Goal: Task Accomplishment & Management: Complete application form

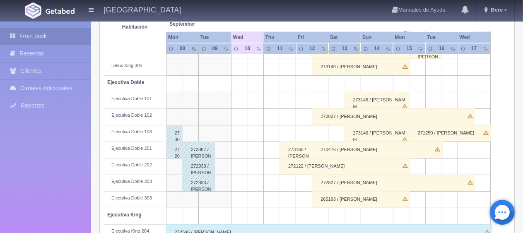
scroll to position [248, 0]
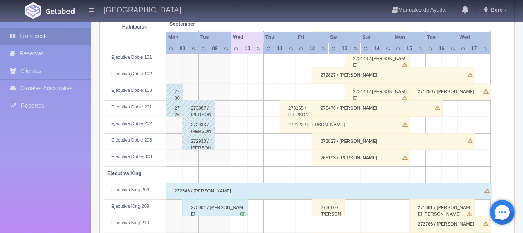
click at [296, 110] on div "273165 / [PERSON_NAME] ." at bounding box center [295, 108] width 33 height 17
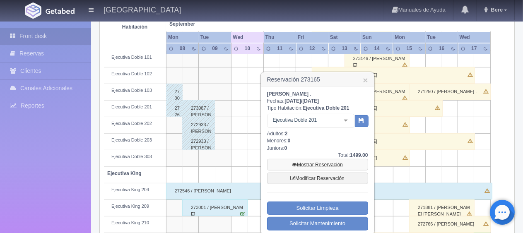
click at [335, 164] on link "Mostrar Reservación" at bounding box center [317, 165] width 101 height 12
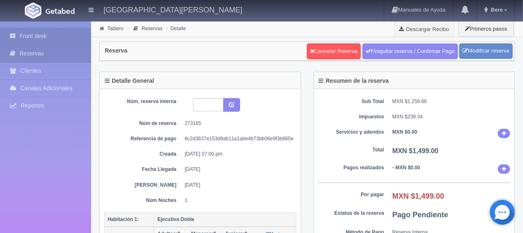
click at [10, 36] on icon at bounding box center [15, 36] width 10 height 8
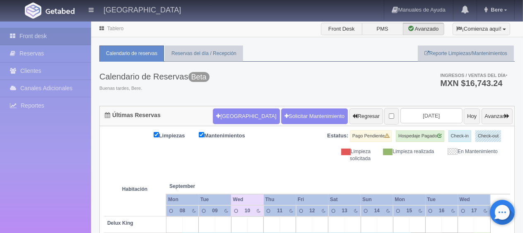
scroll to position [207, 0]
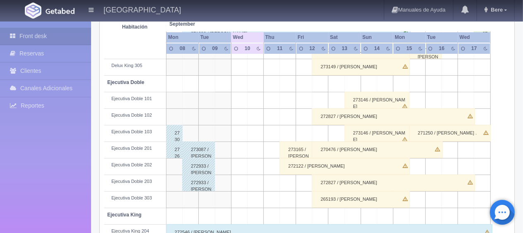
click at [307, 165] on div "272122 / Kimberly Molina" at bounding box center [344, 166] width 130 height 17
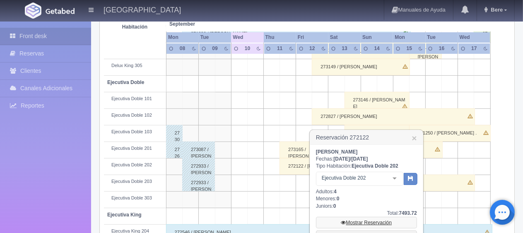
click at [354, 218] on link "Mostrar Reservación" at bounding box center [366, 223] width 101 height 12
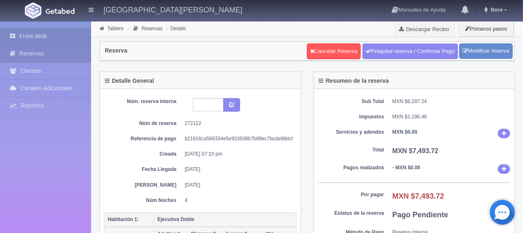
click at [56, 28] on link "Front desk" at bounding box center [45, 36] width 91 height 17
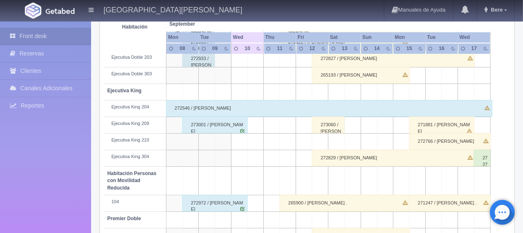
scroll to position [372, 0]
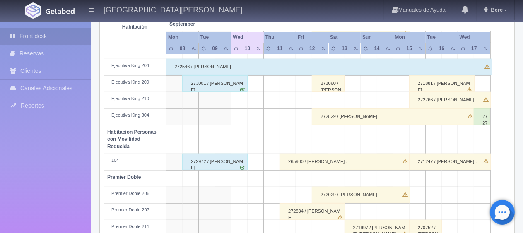
click at [297, 164] on div "265900 / [PERSON_NAME] ." at bounding box center [344, 161] width 130 height 17
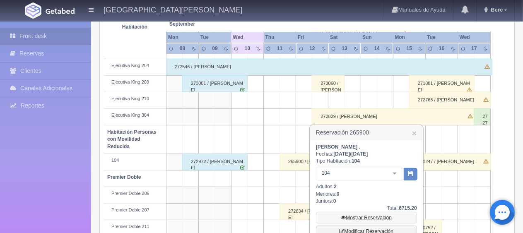
click at [359, 214] on link "Mostrar Reservación" at bounding box center [366, 218] width 101 height 12
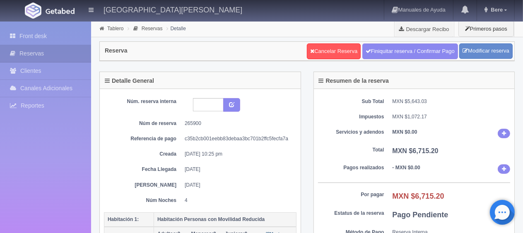
scroll to position [124, 0]
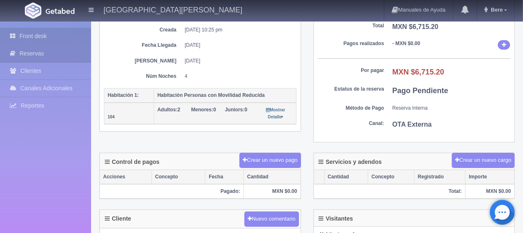
click at [39, 38] on link "Front desk" at bounding box center [45, 36] width 91 height 17
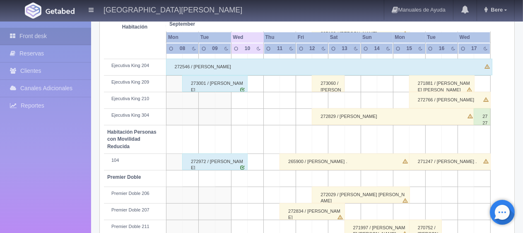
scroll to position [441, 0]
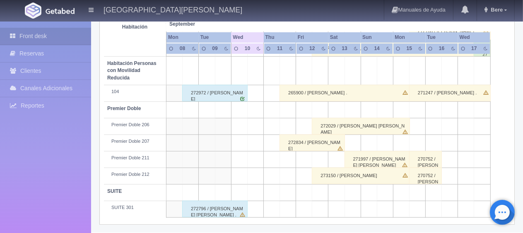
click at [293, 147] on div "272834 / [PERSON_NAME]" at bounding box center [311, 142] width 65 height 17
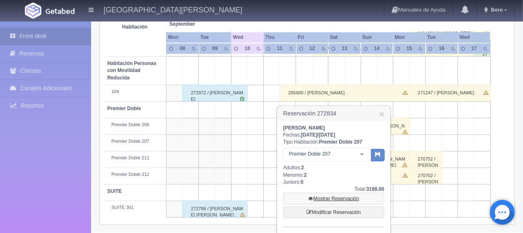
drag, startPoint x: 322, startPoint y: 195, endPoint x: 321, endPoint y: 153, distance: 42.2
click at [322, 194] on link "Mostrar Reservación" at bounding box center [333, 199] width 101 height 12
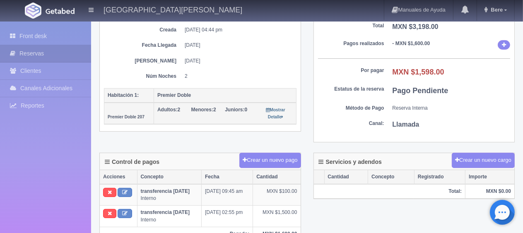
scroll to position [165, 0]
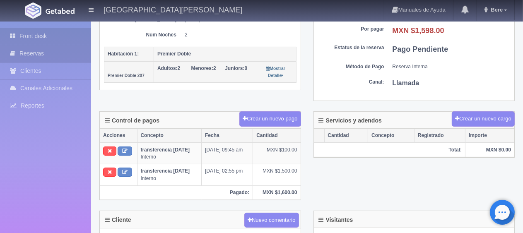
click at [53, 29] on link "Front desk" at bounding box center [45, 36] width 91 height 17
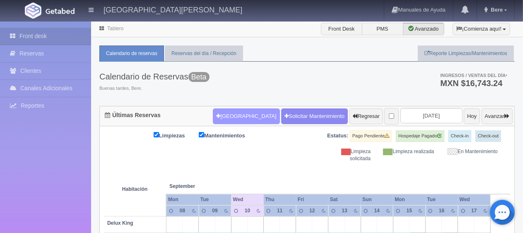
click at [214, 117] on button "Nueva Reserva" at bounding box center [246, 116] width 67 height 16
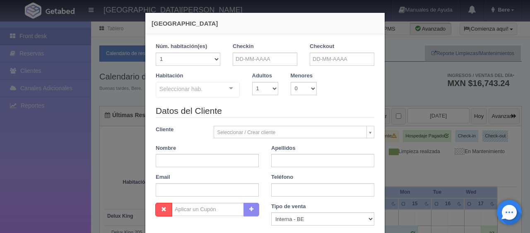
checkbox input "false"
click at [236, 65] on input "text" at bounding box center [265, 59] width 65 height 13
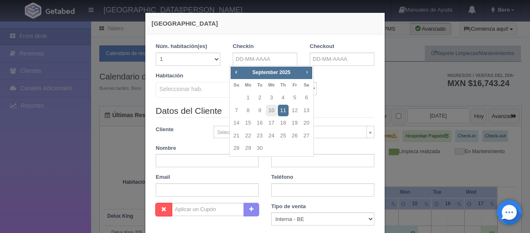
click at [305, 72] on span "Next" at bounding box center [306, 72] width 7 height 7
click at [294, 149] on link "31" at bounding box center [294, 148] width 11 height 12
type input "31-10-2025"
checkbox input "false"
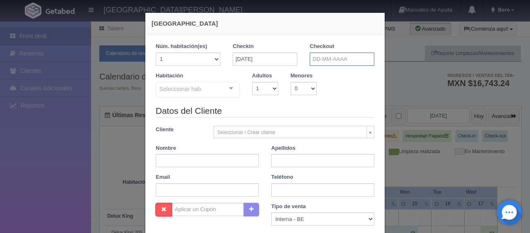
click at [317, 57] on input "text" at bounding box center [341, 59] width 65 height 13
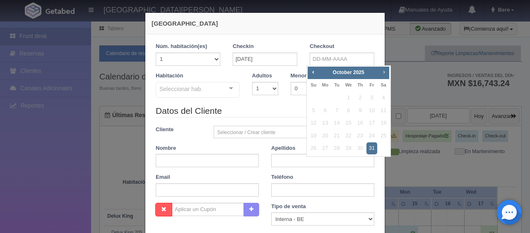
click at [382, 72] on span "Next" at bounding box center [383, 72] width 7 height 7
click at [382, 97] on link "1" at bounding box center [383, 98] width 11 height 12
type input "01-11-2025"
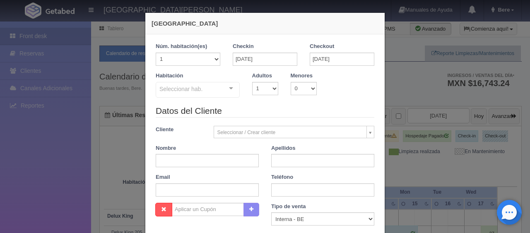
checkbox input "false"
click at [195, 159] on input "text" at bounding box center [207, 160] width 103 height 13
paste input "Maricela Ortiz"
type input "Maricela Ortiz"
click at [311, 217] on select "Correo Electronico Interna - BE Llamada OTA Externa Otro WALK IN" at bounding box center [322, 218] width 103 height 13
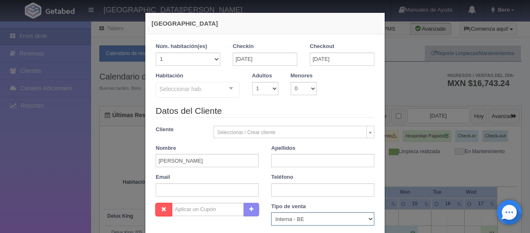
select select "extota"
click at [271, 212] on select "Correo Electronico Interna - BE Llamada OTA Externa Otro WALK IN" at bounding box center [322, 218] width 103 height 13
drag, startPoint x: 176, startPoint y: 158, endPoint x: 201, endPoint y: 158, distance: 25.7
click at [201, 158] on input "Maricela Ortiz" at bounding box center [207, 160] width 103 height 13
type input "Maricela"
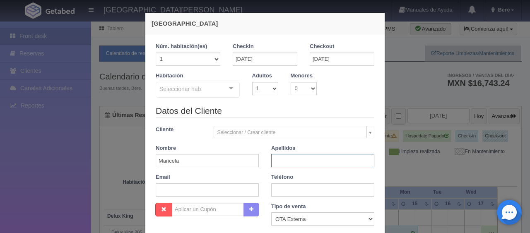
click at [286, 161] on input "text" at bounding box center [322, 160] width 103 height 13
paste input "Ortiz"
type input "Ortiz"
click at [273, 188] on input "text" at bounding box center [322, 189] width 103 height 13
paste input "1 7148094829"
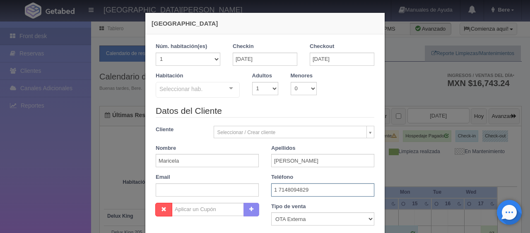
type input "1 7148094829"
click at [208, 193] on input "text" at bounding box center [207, 189] width 103 height 13
type input "v"
paste input "27nrqjvig8@m.expediapartnercentral.com"
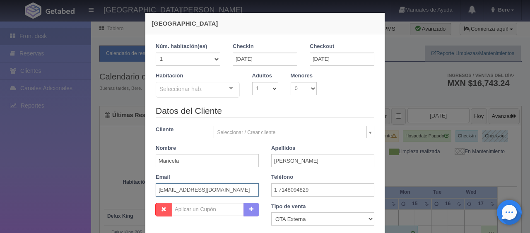
scroll to position [0, 2]
type input "27nrqjvig8@m.expediapartnercentral.com"
drag, startPoint x: 256, startPoint y: 89, endPoint x: 259, endPoint y: 94, distance: 5.6
click at [257, 89] on select "1 2 3 4 5 6 7 8 9 10" at bounding box center [265, 88] width 26 height 13
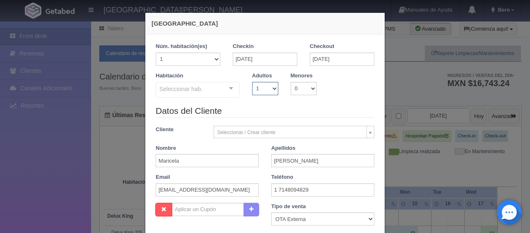
select select "2"
click at [252, 82] on select "1 2 3 4 5 6 7 8 9 10" at bounding box center [265, 88] width 26 height 13
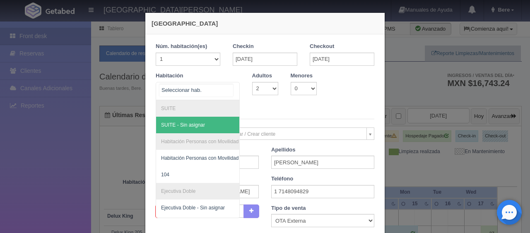
click at [220, 91] on div "SUITE SUITE - Sin asignar Habitación Personas con Movilidad Reducida Habitación…" at bounding box center [198, 91] width 84 height 18
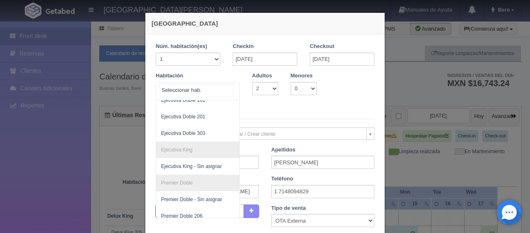
scroll to position [207, 0]
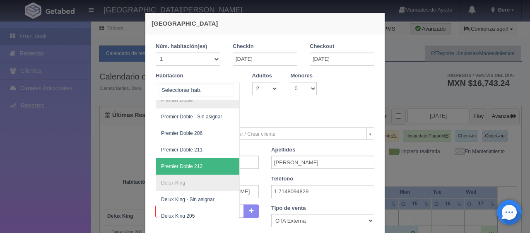
click at [192, 176] on li "Delux King" at bounding box center [225, 183] width 139 height 17
click at [191, 169] on span "Premier Doble 212" at bounding box center [225, 166] width 139 height 17
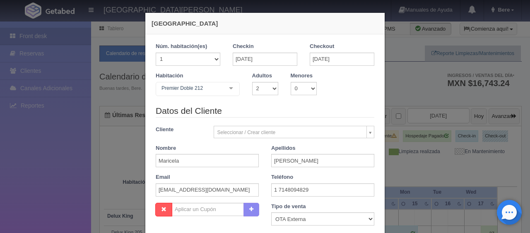
checkbox input "false"
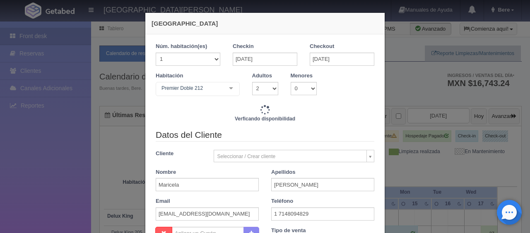
type input "1649.00"
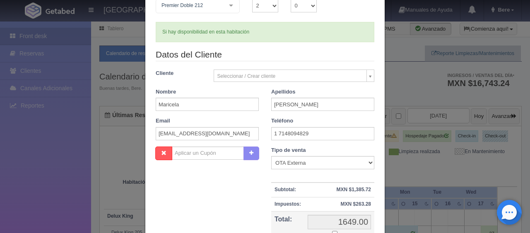
scroll to position [124, 0]
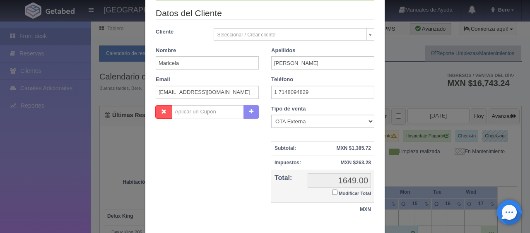
click at [332, 191] on input "Modificar Total" at bounding box center [334, 191] width 5 height 5
checkbox input "true"
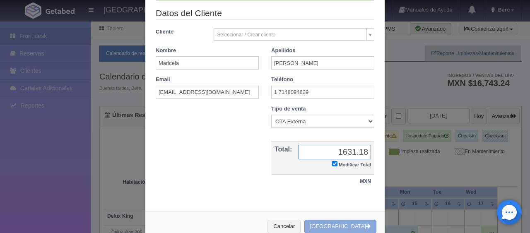
type input "1631.18"
click at [349, 227] on button "[GEOGRAPHIC_DATA]" at bounding box center [340, 227] width 72 height 14
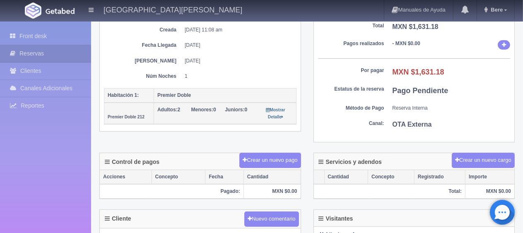
scroll to position [248, 0]
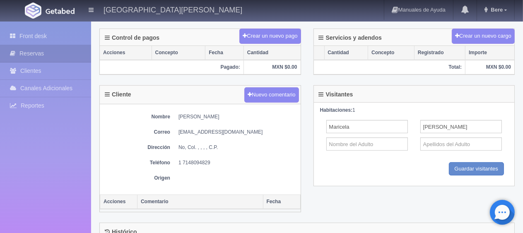
drag, startPoint x: 176, startPoint y: 116, endPoint x: 235, endPoint y: 115, distance: 58.8
click at [235, 115] on dl "Nombre [PERSON_NAME]" at bounding box center [200, 116] width 192 height 7
copy dd "[PERSON_NAME]"
drag, startPoint x: 176, startPoint y: 160, endPoint x: 223, endPoint y: 158, distance: 47.2
click at [223, 159] on dl "Teléfono [PHONE_NUMBER]" at bounding box center [200, 162] width 192 height 7
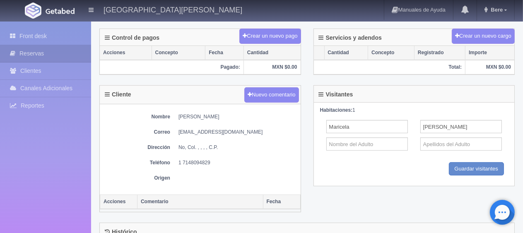
copy dd "1 7148094829"
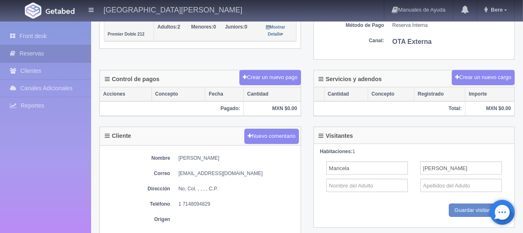
scroll to position [83, 0]
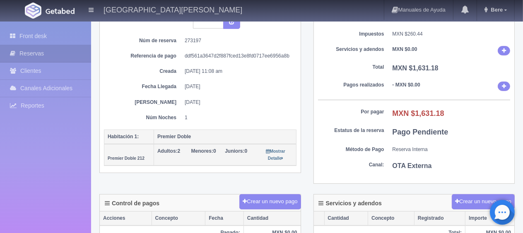
click at [245, 114] on dd "1" at bounding box center [237, 117] width 105 height 7
click at [56, 38] on link "Front desk" at bounding box center [45, 36] width 91 height 17
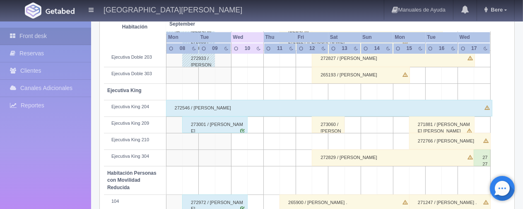
scroll to position [414, 0]
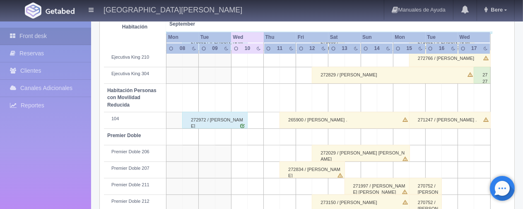
click at [213, 122] on div "272972 / [PERSON_NAME]" at bounding box center [214, 120] width 65 height 17
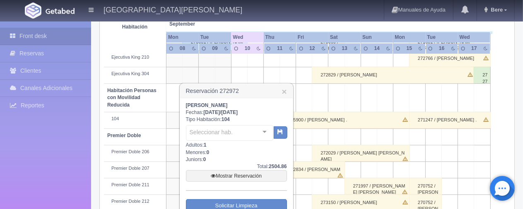
scroll to position [455, 0]
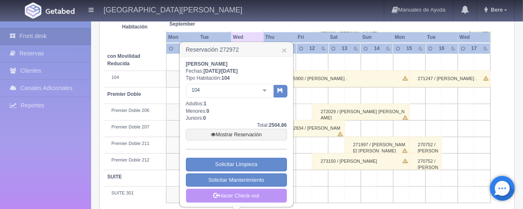
click at [212, 189] on link "Hacer Check-out" at bounding box center [236, 196] width 101 height 14
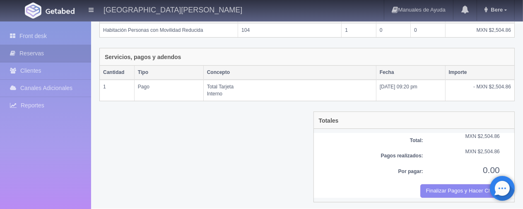
scroll to position [163, 0]
click at [464, 188] on button "Finalizar Pagos y Hacer Checkout" at bounding box center [459, 192] width 79 height 14
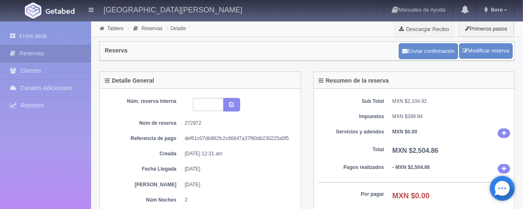
scroll to position [124, 0]
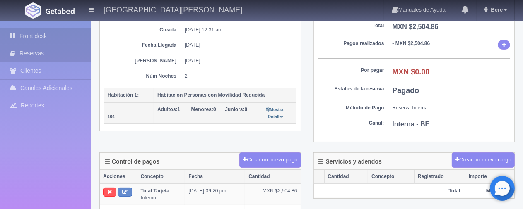
click at [22, 42] on link "Front desk" at bounding box center [45, 36] width 91 height 17
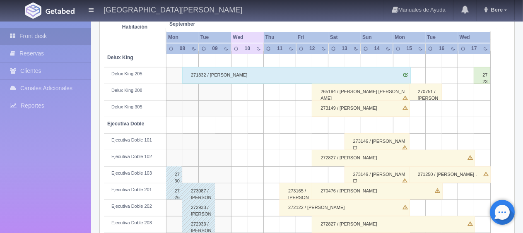
scroll to position [290, 0]
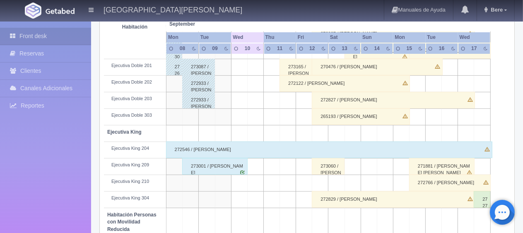
click at [262, 153] on div "272546 / Adolfo Marquez" at bounding box center [329, 149] width 326 height 17
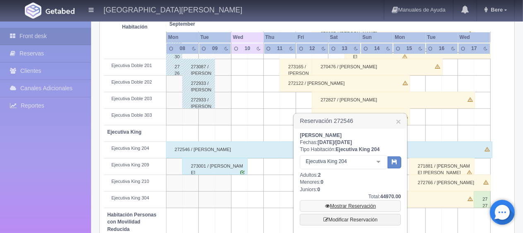
click at [331, 206] on link "Mostrar Reservación" at bounding box center [350, 206] width 101 height 12
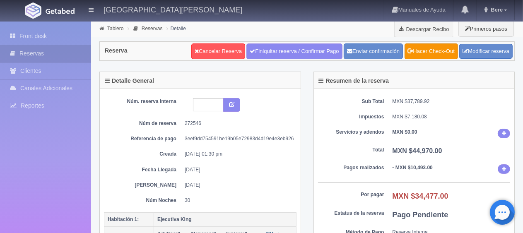
scroll to position [165, 0]
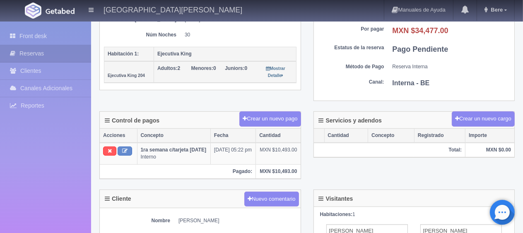
click at [331, 182] on div "Control de pagos Crear un nuevo pago Acciones Concepto Fecha Cantidad 1ra seman…" at bounding box center [306, 150] width 427 height 78
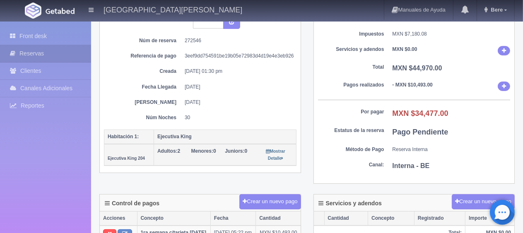
scroll to position [0, 0]
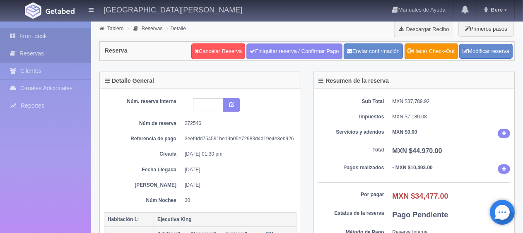
click at [43, 36] on link "Front desk" at bounding box center [45, 36] width 91 height 17
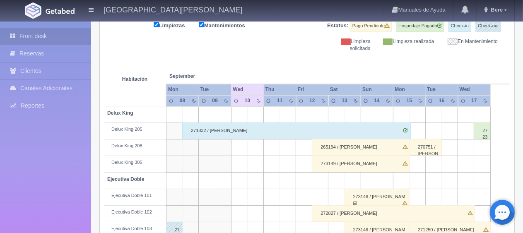
scroll to position [151, 0]
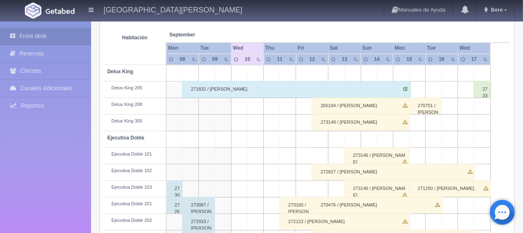
click at [375, 158] on div "273146 / [PERSON_NAME]" at bounding box center [376, 155] width 65 height 17
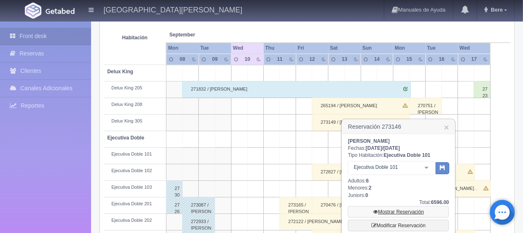
click at [388, 214] on link "Mostrar Reservación" at bounding box center [398, 212] width 101 height 12
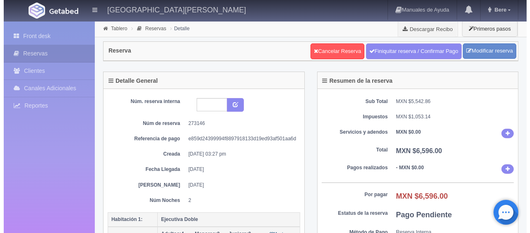
scroll to position [165, 0]
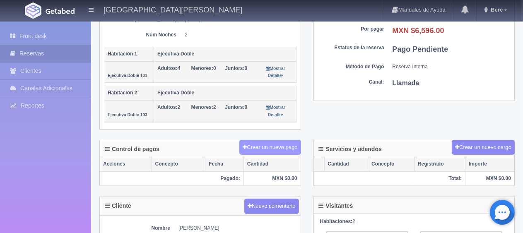
click at [263, 144] on button "Crear un nuevo pago" at bounding box center [269, 147] width 61 height 15
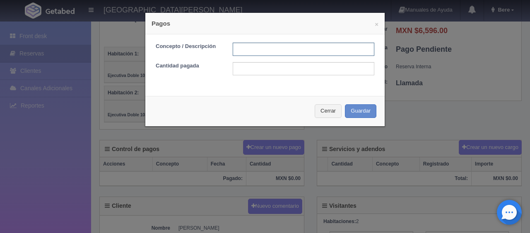
click at [251, 50] on input "text" at bounding box center [303, 49] width 141 height 13
click at [281, 47] on input "deposito [DATE]" at bounding box center [303, 49] width 141 height 13
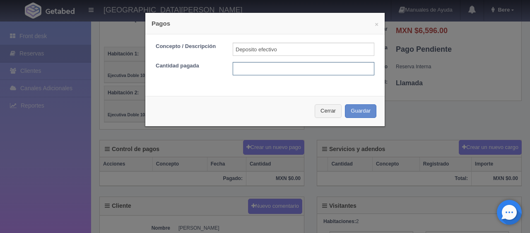
click at [265, 67] on input "text" at bounding box center [303, 68] width 141 height 13
click at [293, 46] on input "Deposito efectivo" at bounding box center [303, 49] width 141 height 13
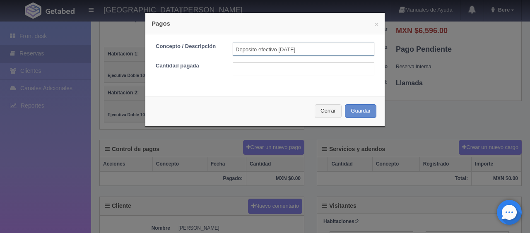
type input "Deposito efectivo [DATE]"
drag, startPoint x: 280, startPoint y: 72, endPoint x: 292, endPoint y: 74, distance: 12.2
click at [280, 72] on input "text" at bounding box center [303, 68] width 141 height 13
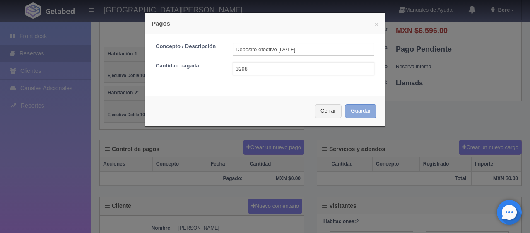
type input "3298"
click at [356, 108] on button "Guardar" at bounding box center [360, 111] width 31 height 14
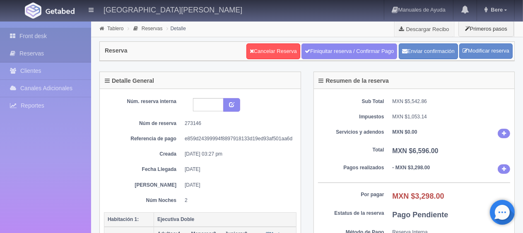
click at [60, 34] on link "Front desk" at bounding box center [45, 36] width 91 height 17
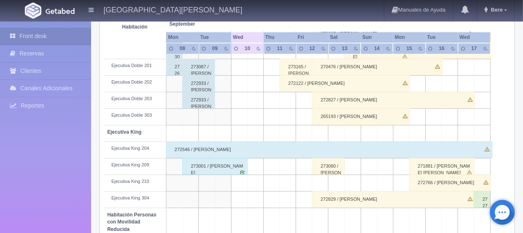
scroll to position [414, 0]
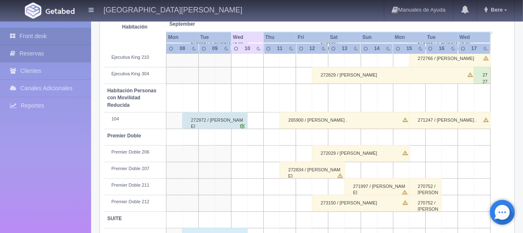
click at [77, 58] on link "Reservas" at bounding box center [45, 53] width 91 height 17
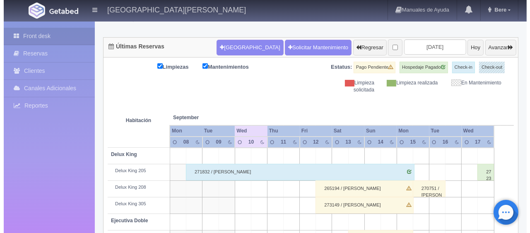
scroll to position [27, 0]
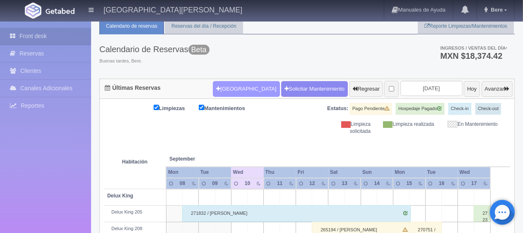
click at [233, 88] on button "[GEOGRAPHIC_DATA]" at bounding box center [246, 89] width 67 height 16
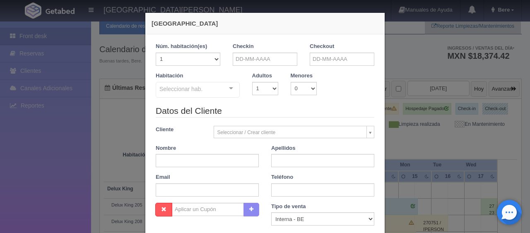
checkbox input "false"
click at [255, 63] on input "text" at bounding box center [265, 59] width 65 height 13
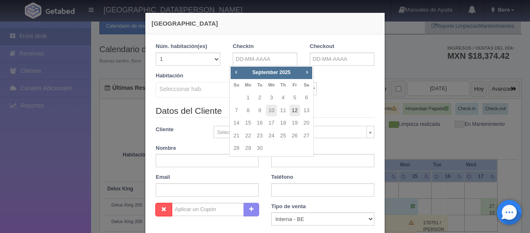
click at [295, 112] on link "12" at bounding box center [294, 111] width 11 height 12
type input "12-09-2025"
checkbox input "false"
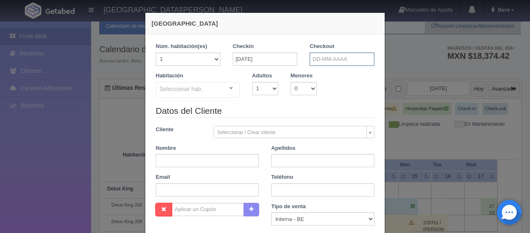
click at [333, 58] on input "text" at bounding box center [341, 59] width 65 height 13
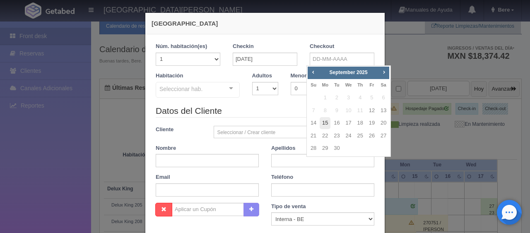
click at [321, 124] on link "15" at bounding box center [324, 123] width 11 height 12
type input "15-09-2025"
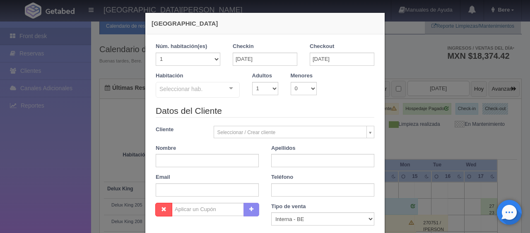
checkbox input "false"
click at [265, 86] on select "1 2 3 4 5 6 7 8 9 10" at bounding box center [265, 88] width 26 height 13
select select "2"
click at [252, 82] on select "1 2 3 4 5 6 7 8 9 10" at bounding box center [265, 88] width 26 height 13
click at [218, 87] on div "Seleccionar hab." at bounding box center [198, 90] width 84 height 16
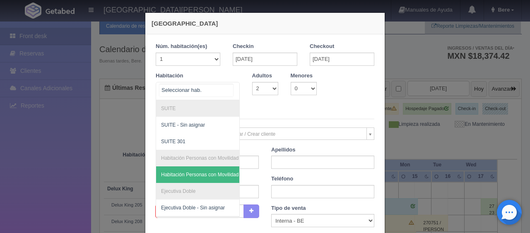
scroll to position [83, 0]
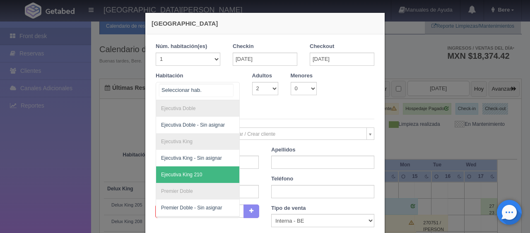
click at [202, 178] on span "Ejecutiva King 210" at bounding box center [225, 174] width 139 height 17
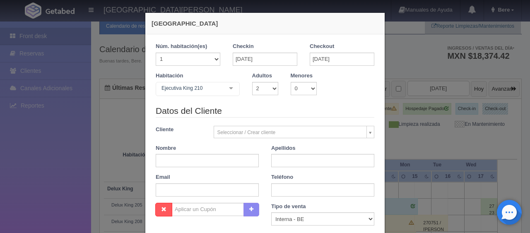
checkbox input "false"
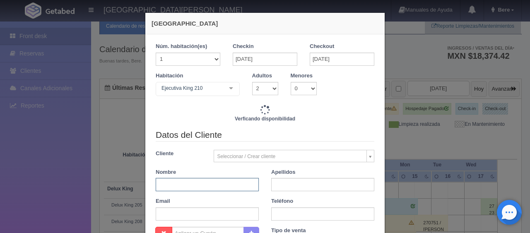
click at [206, 188] on input "text" at bounding box center [207, 184] width 103 height 13
type input "4647.00"
checkbox input "false"
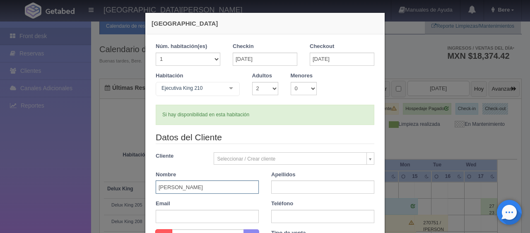
type input "Zeferino"
click at [293, 192] on input "text" at bounding box center [322, 186] width 103 height 13
type input "Marquez Salazar"
click at [304, 217] on input "text" at bounding box center [322, 216] width 103 height 13
click at [293, 216] on input "text" at bounding box center [322, 216] width 103 height 13
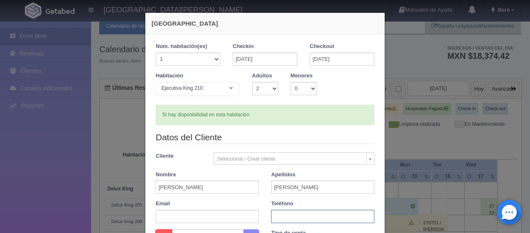
paste input "1 667 751 6262"
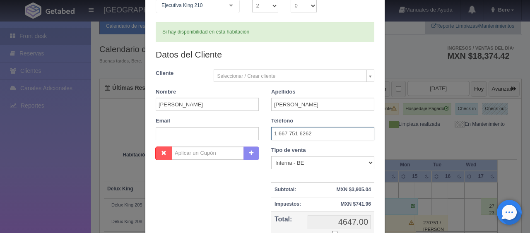
type input "1 667 751 6262"
click at [3, 168] on div "Nueva Reserva 1 Núm. habitación(es) 1 2 3 4 5 6 7 8 9 10 11 12 13 14 15 16 17 1…" at bounding box center [265, 116] width 530 height 233
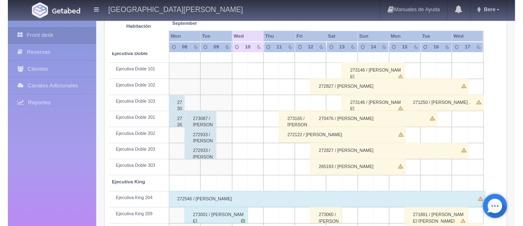
scroll to position [151, 0]
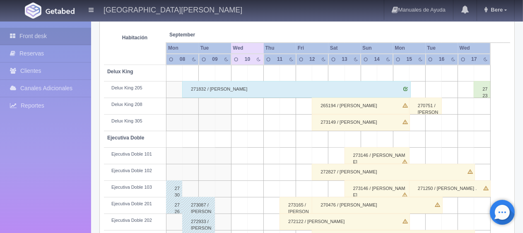
click at [485, 90] on div "272395 / VICTOR MANUEL QUESADA VIEYRA" at bounding box center [481, 89] width 16 height 17
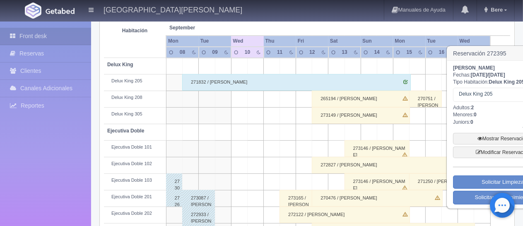
scroll to position [158, 36]
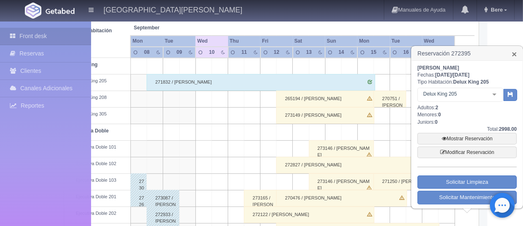
click at [513, 55] on link "×" at bounding box center [513, 54] width 5 height 9
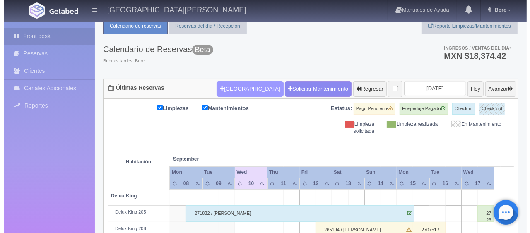
scroll to position [0, 0]
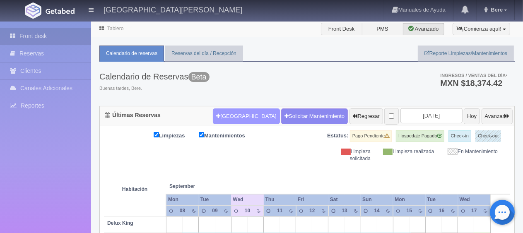
click at [213, 110] on button "[GEOGRAPHIC_DATA]" at bounding box center [246, 116] width 67 height 16
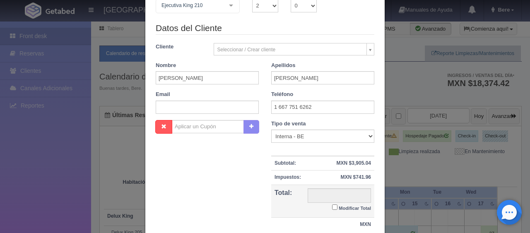
checkbox input "false"
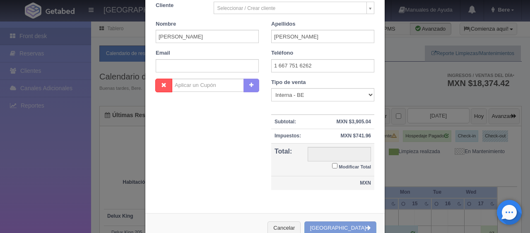
drag, startPoint x: 329, startPoint y: 164, endPoint x: 337, endPoint y: 163, distance: 7.5
click at [332, 164] on input "Modificar Total" at bounding box center [334, 165] width 5 height 5
checkbox input "true"
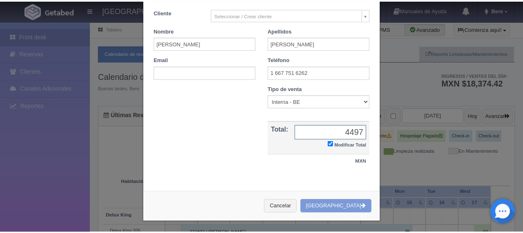
scroll to position [0, 0]
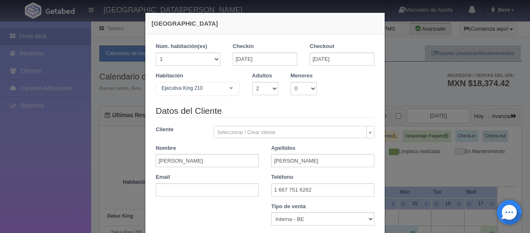
type input "4497"
drag, startPoint x: 268, startPoint y: 85, endPoint x: 267, endPoint y: 94, distance: 8.3
click at [268, 85] on select "1 2 3 4 5 6 7 8 9 10" at bounding box center [265, 88] width 26 height 13
select select "1"
click at [252, 82] on select "1 2 3 4 5 6 7 8 9 10" at bounding box center [265, 88] width 26 height 13
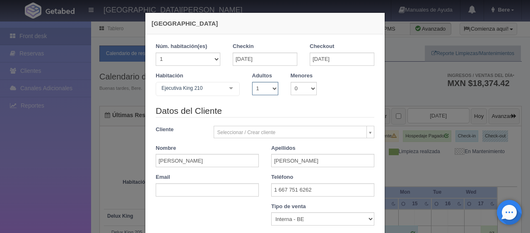
checkbox input "false"
click at [266, 89] on select "1 2 3 4 5 6 7 8 9 10" at bounding box center [265, 88] width 26 height 13
select select "2"
click at [252, 82] on select "1 2 3 4 5 6 7 8 9 10" at bounding box center [265, 88] width 26 height 13
checkbox input "false"
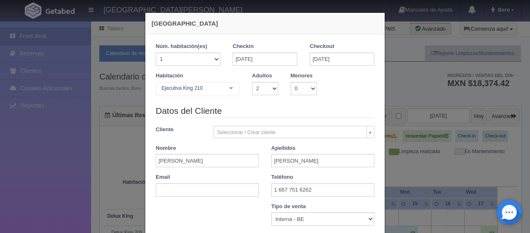
click at [76, 176] on div "Nueva Reserva 1 Núm. habitación(es) 1 2 3 4 5 6 7 8 9 10 11 12 13 14 15 16 17 1…" at bounding box center [265, 116] width 530 height 233
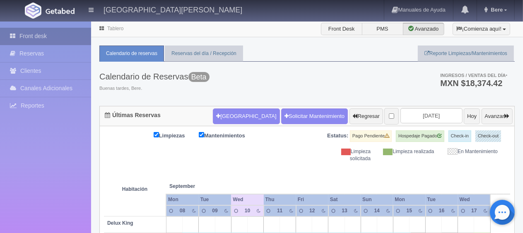
click at [35, 30] on link "Front desk" at bounding box center [45, 36] width 91 height 17
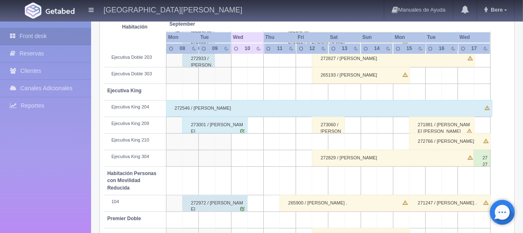
scroll to position [441, 0]
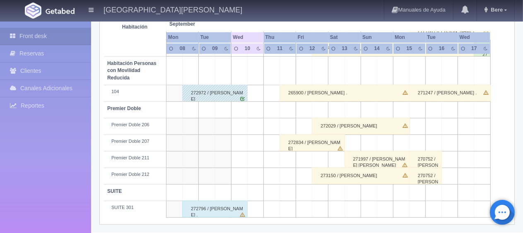
click at [369, 177] on div "273150 / [PERSON_NAME]" at bounding box center [361, 176] width 98 height 17
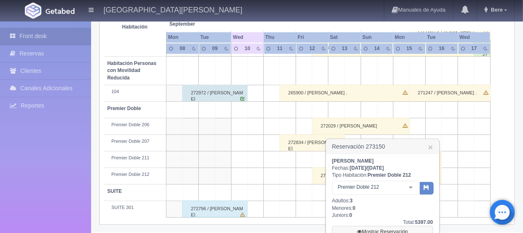
click at [381, 231] on link "Mostrar Reservación" at bounding box center [382, 232] width 101 height 12
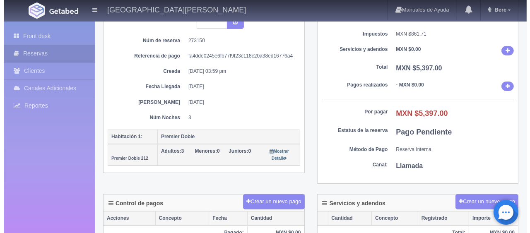
scroll to position [165, 0]
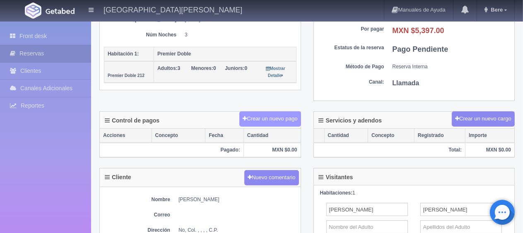
click at [273, 114] on button "Crear un nuevo pago" at bounding box center [269, 118] width 61 height 15
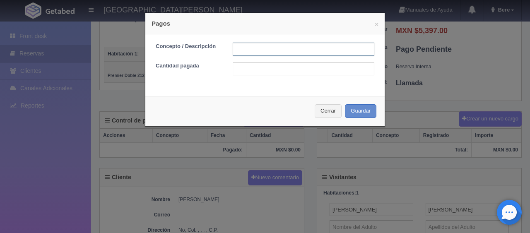
click at [299, 54] on input "text" at bounding box center [303, 49] width 141 height 13
type input "transferencia 09/09/25"
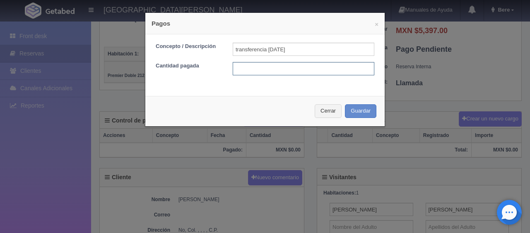
click at [256, 71] on input "text" at bounding box center [303, 68] width 141 height 13
type input "2475"
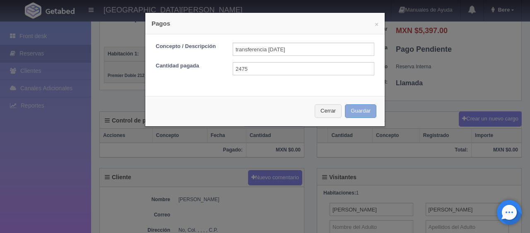
click at [354, 105] on button "Guardar" at bounding box center [360, 111] width 31 height 14
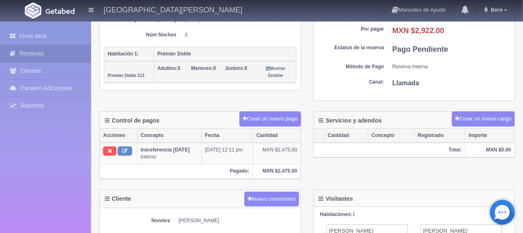
scroll to position [165, 0]
click at [20, 39] on link "Front desk" at bounding box center [45, 36] width 91 height 17
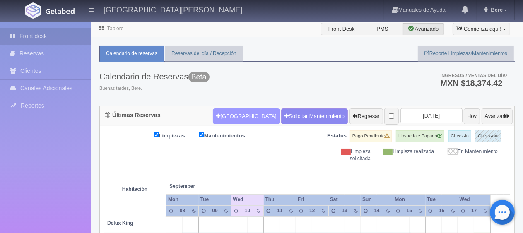
click at [247, 117] on button "Nueva Reserva" at bounding box center [246, 116] width 67 height 16
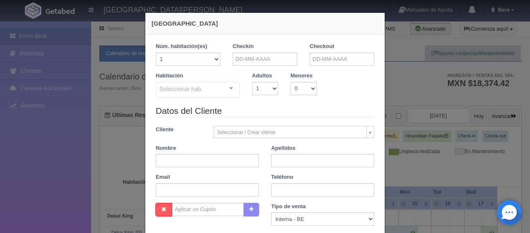
checkbox input "false"
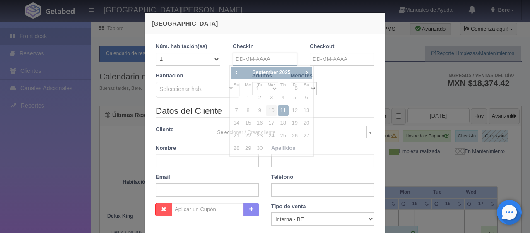
click at [255, 60] on input "text" at bounding box center [265, 59] width 65 height 13
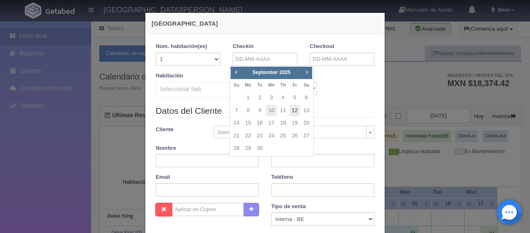
click at [295, 110] on link "12" at bounding box center [294, 111] width 11 height 12
type input "[DATE]"
checkbox input "false"
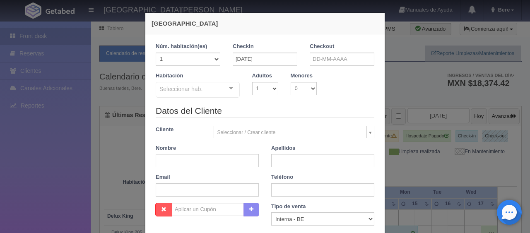
click at [317, 51] on div "Checkout" at bounding box center [341, 54] width 65 height 23
click at [320, 63] on input "text" at bounding box center [341, 59] width 65 height 13
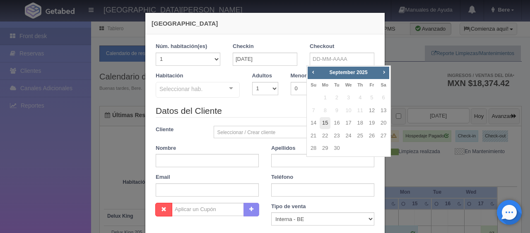
click at [324, 123] on link "15" at bounding box center [324, 123] width 11 height 12
type input "[DATE]"
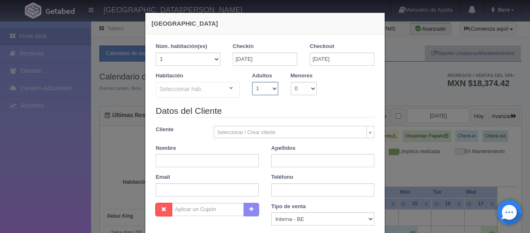
checkbox input "false"
drag, startPoint x: 263, startPoint y: 87, endPoint x: 263, endPoint y: 92, distance: 5.0
click at [263, 87] on select "1 2 3 4 5 6 7 8 9 10" at bounding box center [265, 88] width 26 height 13
select select "2"
click at [252, 82] on select "1 2 3 4 5 6 7 8 9 10" at bounding box center [265, 88] width 26 height 13
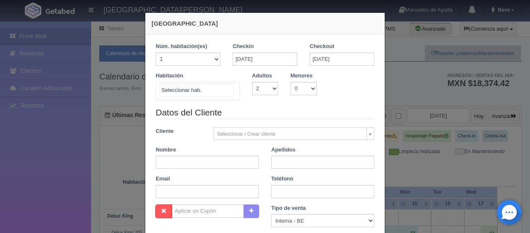
click at [220, 91] on div "SUITE SUITE - Sin asignar SUITE 301 Habitación Personas con Movilidad Reducida …" at bounding box center [198, 91] width 84 height 18
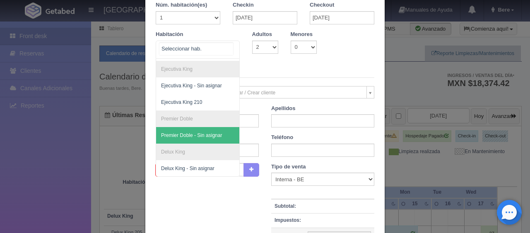
scroll to position [79, 0]
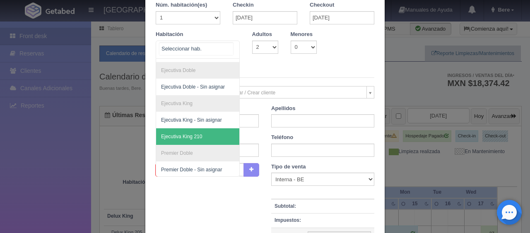
click at [199, 134] on span "Ejecutiva King 210" at bounding box center [225, 136] width 139 height 17
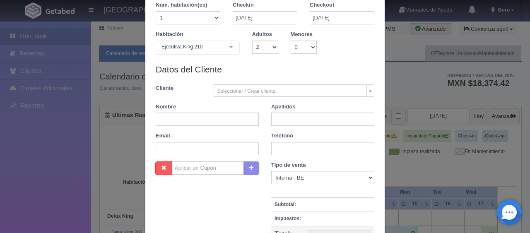
checkbox input "false"
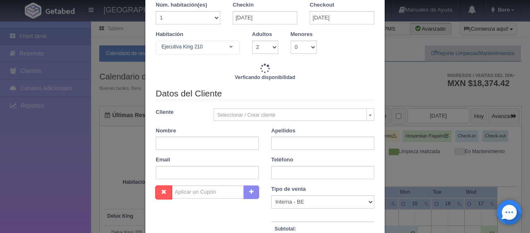
click at [214, 125] on div "Datos del Cliente Cliente Seleccionar / Crear cliente Nuevo Cliente Adriana Nav…" at bounding box center [264, 136] width 231 height 98
click at [210, 135] on div "Nombre" at bounding box center [206, 138] width 115 height 23
type input "4647.00"
checkbox input "false"
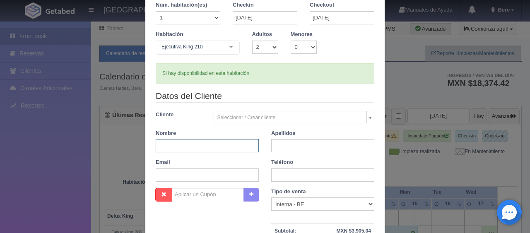
click at [209, 140] on input "text" at bounding box center [207, 145] width 103 height 13
paste input "Zeferino Marquez"
drag, startPoint x: 178, startPoint y: 146, endPoint x: 213, endPoint y: 147, distance: 34.8
click at [213, 147] on input "Zeferino Marquez" at bounding box center [207, 145] width 103 height 13
type input "Zeferino Marquez"
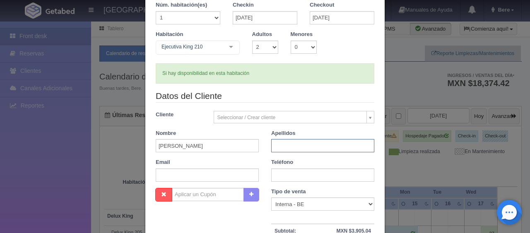
click at [275, 149] on input "text" at bounding box center [322, 145] width 103 height 13
paste input "Marquez"
type input "Marquez"
click at [225, 154] on div "Datos del Cliente Cliente Seleccionar / Crear cliente Nuevo Cliente Adriana Nav…" at bounding box center [264, 139] width 231 height 98
click at [218, 151] on input "Zeferino Marquez" at bounding box center [207, 145] width 103 height 13
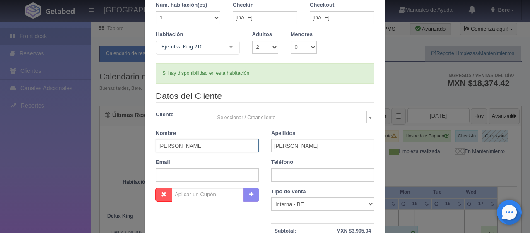
click at [218, 151] on input "Zeferino Marquez" at bounding box center [207, 145] width 103 height 13
type input "[PERSON_NAME]"
click at [283, 201] on select "Correo Electronico Interna - BE Llamada OTA Externa Otro WALK IN" at bounding box center [322, 203] width 103 height 13
select select "extota"
click at [271, 197] on select "Correo Electronico Interna - BE Llamada OTA Externa Otro WALK IN" at bounding box center [322, 203] width 103 height 13
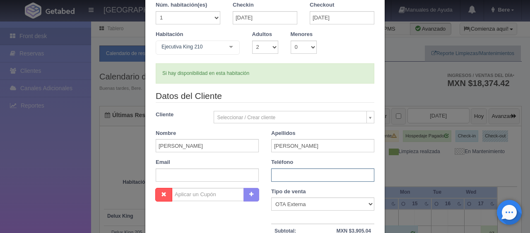
click at [297, 173] on input "text" at bounding box center [322, 174] width 103 height 13
paste input "6677516262"
type input "6677516262"
click at [329, 161] on div "Teléfono 6677516262" at bounding box center [322, 169] width 115 height 23
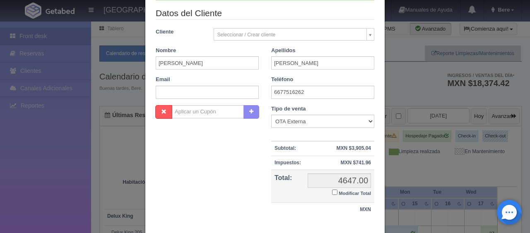
drag, startPoint x: 331, startPoint y: 192, endPoint x: 342, endPoint y: 199, distance: 13.2
click at [332, 192] on input "Modificar Total" at bounding box center [334, 191] width 5 height 5
checkbox input "true"
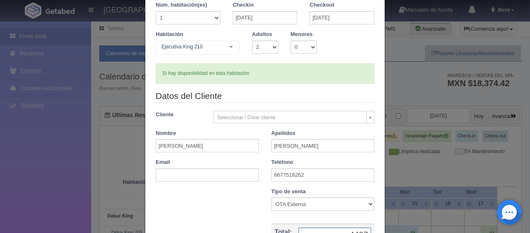
scroll to position [144, 0]
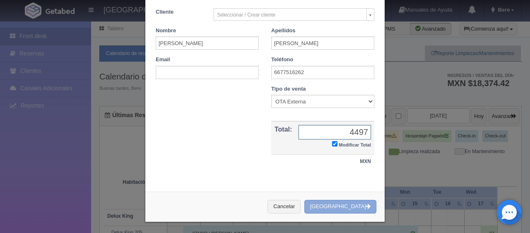
type input "4497"
click at [360, 206] on button "[GEOGRAPHIC_DATA]" at bounding box center [340, 207] width 72 height 14
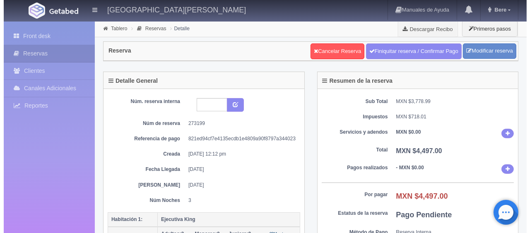
scroll to position [124, 0]
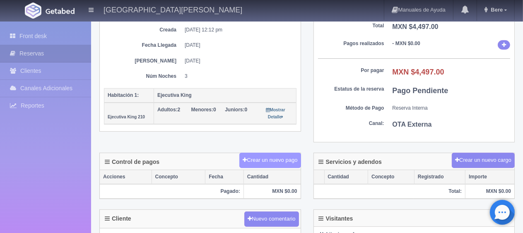
click at [264, 154] on button "Crear un nuevo pago" at bounding box center [269, 160] width 61 height 15
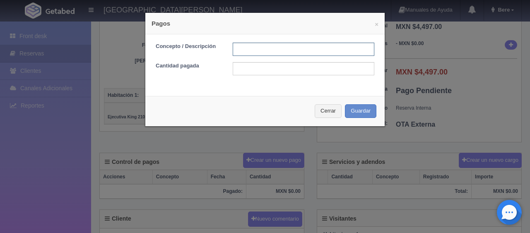
click at [257, 51] on input "text" at bounding box center [303, 49] width 141 height 13
type input "transferencia [DATE]"
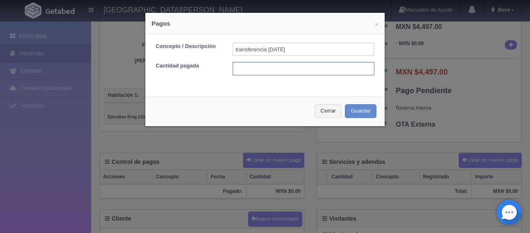
click at [247, 65] on input "text" at bounding box center [303, 68] width 141 height 13
type input "2475"
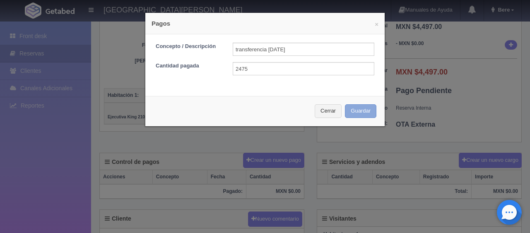
click at [364, 114] on button "Guardar" at bounding box center [360, 111] width 31 height 14
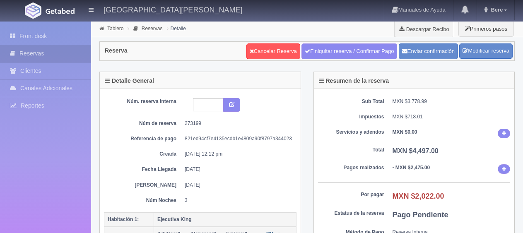
scroll to position [124, 0]
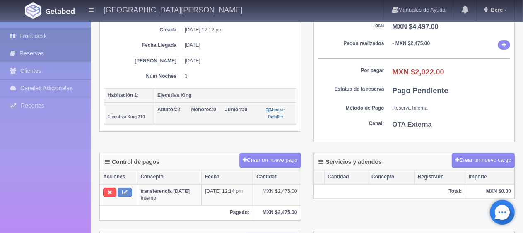
click at [19, 31] on link "Front desk" at bounding box center [45, 36] width 91 height 17
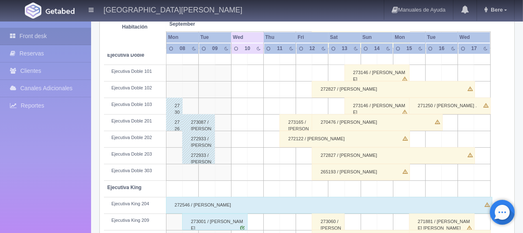
scroll to position [193, 0]
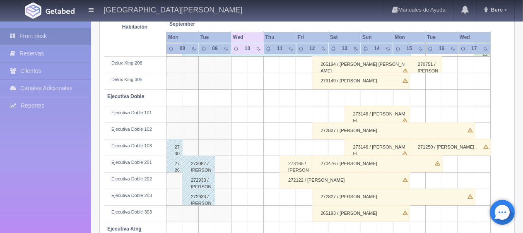
click at [366, 79] on div "273149 / [PERSON_NAME]" at bounding box center [361, 81] width 98 height 17
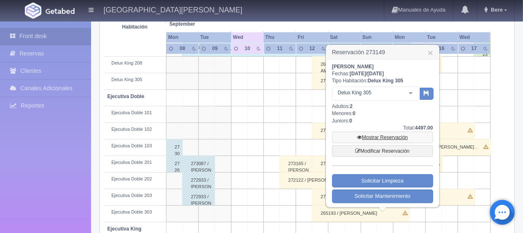
click at [387, 137] on link "Mostrar Reservación" at bounding box center [382, 138] width 101 height 12
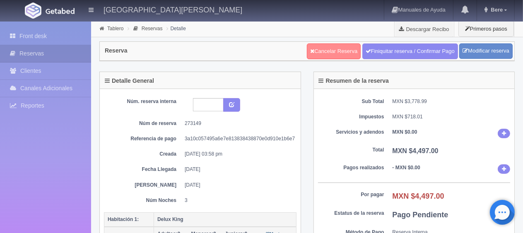
click at [324, 54] on link "Cancelar Reserva" at bounding box center [334, 51] width 54 height 16
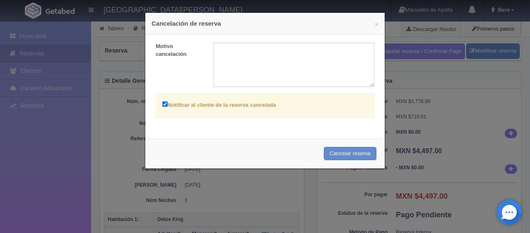
click at [176, 104] on label "Notificar al cliente de la reserva cancelada" at bounding box center [219, 105] width 114 height 10
click at [168, 104] on input "Notificar al cliente de la reserva cancelada" at bounding box center [164, 103] width 5 height 5
checkbox input "false"
click at [336, 151] on button "Cancelar reserva" at bounding box center [350, 154] width 53 height 14
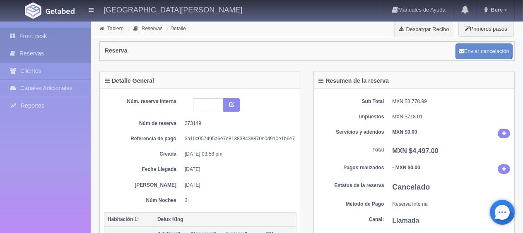
click at [31, 36] on link "Front desk" at bounding box center [45, 36] width 91 height 17
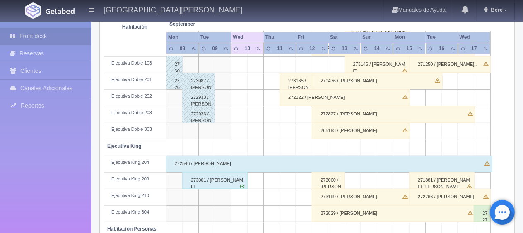
scroll to position [317, 0]
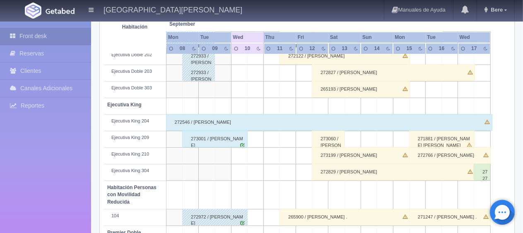
click at [354, 174] on div "272829 / [PERSON_NAME]" at bounding box center [393, 172] width 163 height 17
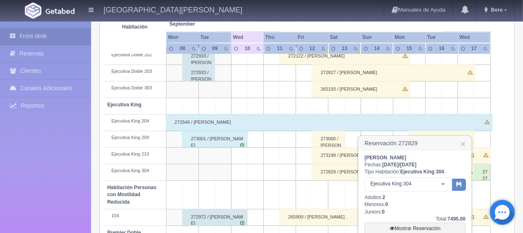
click at [465, 144] on h3 "Reservación 272829 ×" at bounding box center [414, 143] width 113 height 14
click at [466, 143] on h3 "Reservación 272829 ×" at bounding box center [414, 143] width 113 height 14
click at [460, 143] on link "×" at bounding box center [462, 143] width 5 height 9
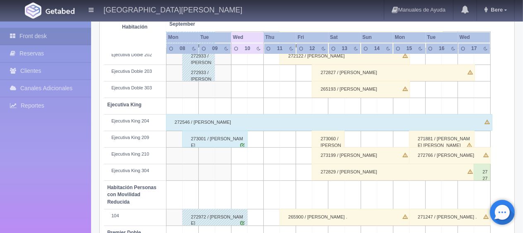
scroll to position [441, 0]
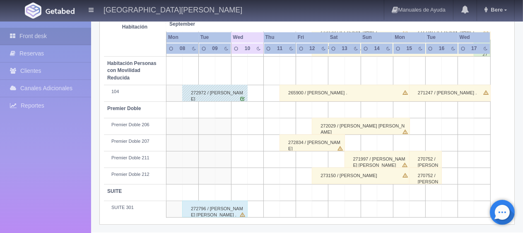
click at [366, 123] on div "272029 / [PERSON_NAME] [PERSON_NAME]" at bounding box center [361, 126] width 98 height 17
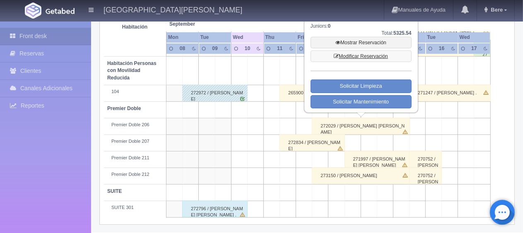
scroll to position [317, 0]
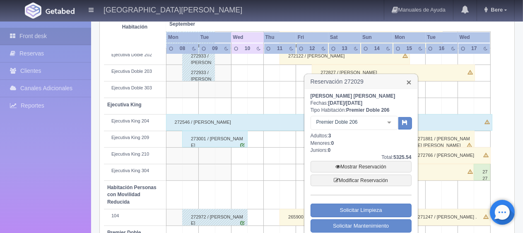
click at [410, 83] on link "×" at bounding box center [408, 82] width 5 height 9
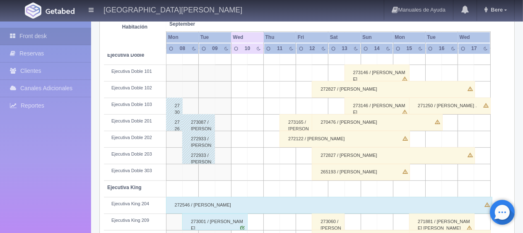
scroll to position [151, 0]
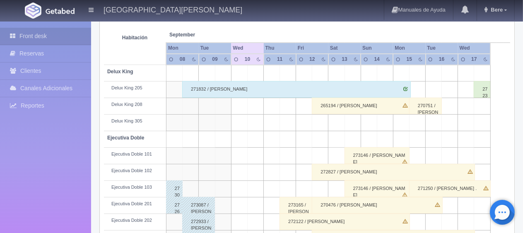
click at [356, 105] on div "265194 / [PERSON_NAME]" at bounding box center [361, 106] width 98 height 17
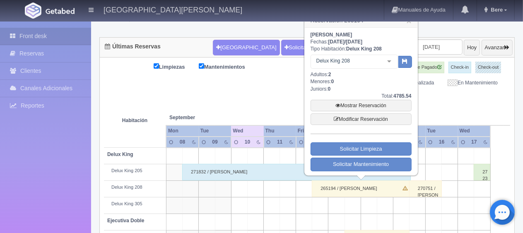
scroll to position [27, 0]
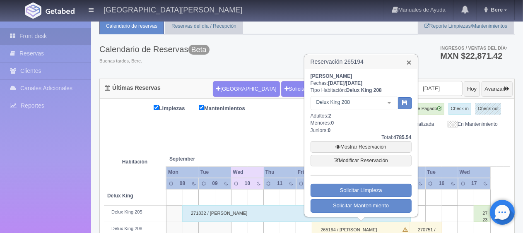
click at [408, 61] on link "×" at bounding box center [408, 62] width 5 height 9
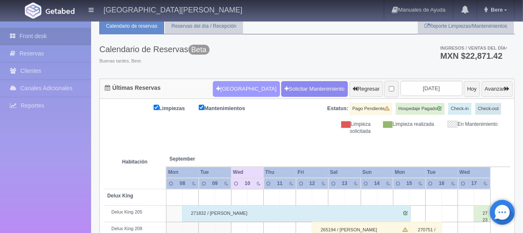
click at [237, 92] on button "[GEOGRAPHIC_DATA]" at bounding box center [246, 89] width 67 height 16
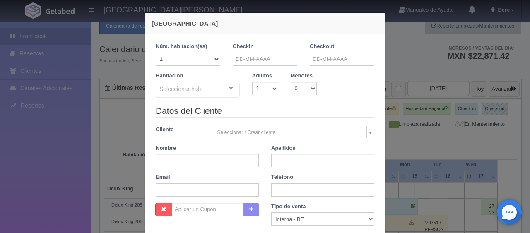
checkbox input "false"
click at [235, 64] on input "text" at bounding box center [265, 59] width 65 height 13
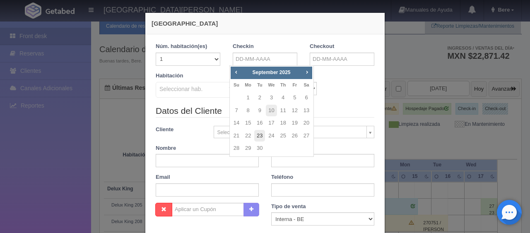
click at [257, 137] on link "23" at bounding box center [259, 136] width 11 height 12
type input "[DATE]"
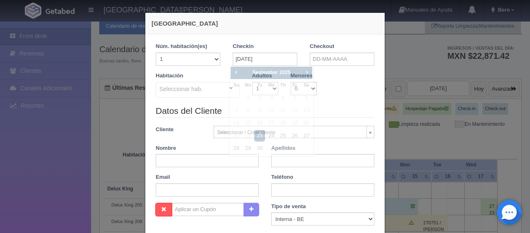
checkbox input "false"
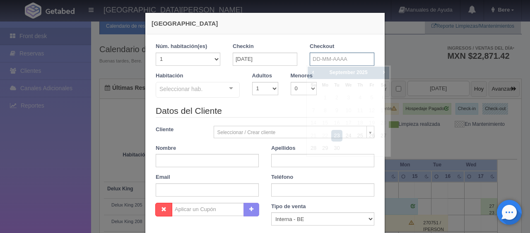
click at [326, 61] on input "text" at bounding box center [341, 59] width 65 height 13
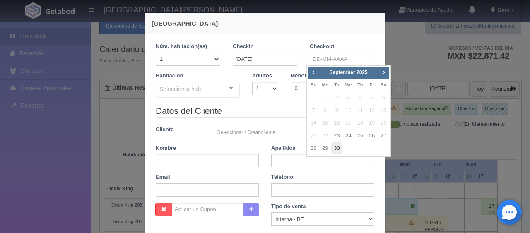
click at [339, 147] on link "30" at bounding box center [336, 148] width 11 height 12
type input "[DATE]"
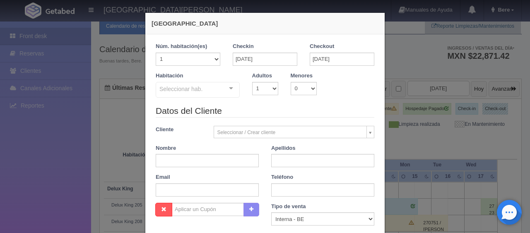
click at [231, 115] on legend "Datos del Cliente" at bounding box center [265, 111] width 218 height 13
click at [204, 89] on div "Seleccionar hab." at bounding box center [198, 90] width 84 height 16
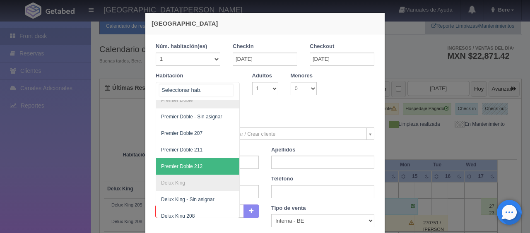
scroll to position [319, 0]
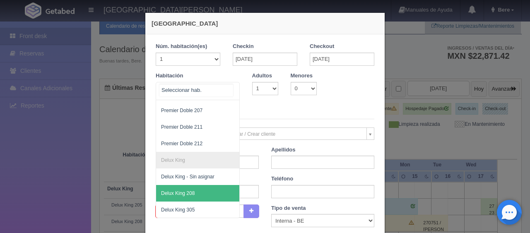
click at [196, 186] on span "Delux King 208" at bounding box center [225, 193] width 139 height 17
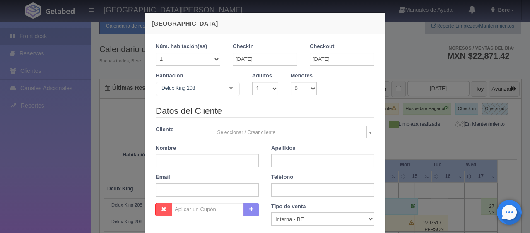
checkbox input "false"
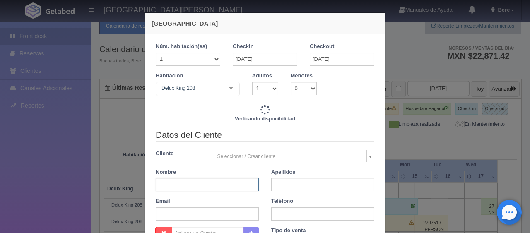
click at [192, 185] on input "text" at bounding box center [207, 184] width 103 height 13
type input "9093.00"
checkbox input "false"
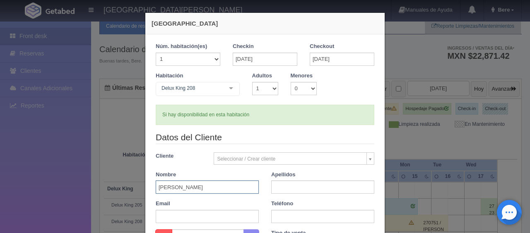
type input "Marcelo"
click at [280, 187] on input "text" at bounding box center [322, 186] width 103 height 13
type input "r"
drag, startPoint x: 233, startPoint y: 191, endPoint x: 147, endPoint y: 188, distance: 86.1
click at [149, 188] on div "Nombre Marcelo" at bounding box center [206, 182] width 115 height 23
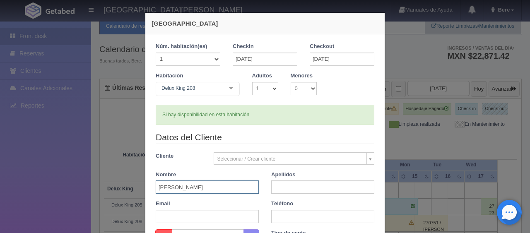
type input "[PERSON_NAME]"
click at [278, 185] on input "text" at bounding box center [322, 186] width 103 height 13
click at [290, 189] on input "RamirezGonzalez" at bounding box center [322, 186] width 103 height 13
type input "Ramírez González"
click at [313, 218] on input "text" at bounding box center [322, 216] width 103 height 13
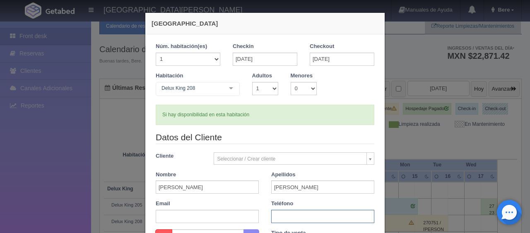
scroll to position [41, 0]
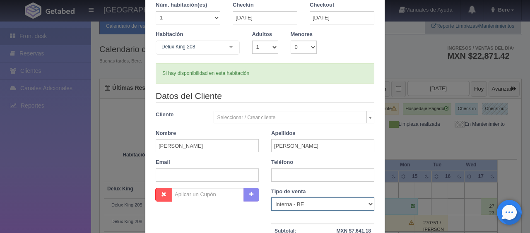
click at [278, 204] on select "Correo Electronico Interna - BE Llamada OTA Externa Otro WALK IN" at bounding box center [322, 203] width 103 height 13
select select "phone"
click at [271, 197] on select "Correo Electronico Interna - BE Llamada OTA Externa Otro WALK IN" at bounding box center [322, 203] width 103 height 13
click at [278, 173] on input "text" at bounding box center [322, 174] width 103 height 13
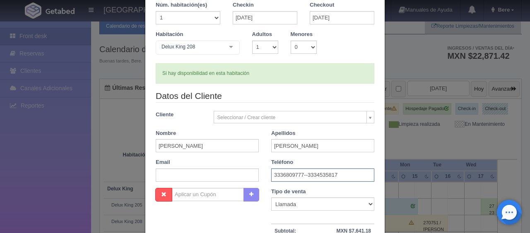
click at [324, 173] on input "3336809777--3334535817" at bounding box center [322, 174] width 103 height 13
click at [343, 175] on input "3336809777--3334535817" at bounding box center [322, 174] width 103 height 13
type input "3336809777--3334535817"
click at [321, 103] on div "Datos del Cliente Cliente Seleccionar / Crear cliente Nuevo Cliente Adriana Nav…" at bounding box center [264, 139] width 231 height 98
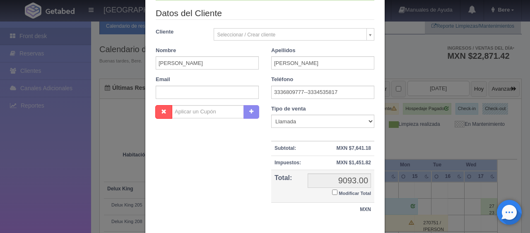
click at [332, 192] on input "Modificar Total" at bounding box center [334, 191] width 5 height 5
checkbox input "true"
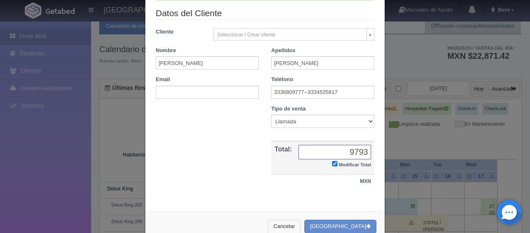
type input "9793"
click at [284, 231] on button "Cancelar" at bounding box center [283, 227] width 33 height 14
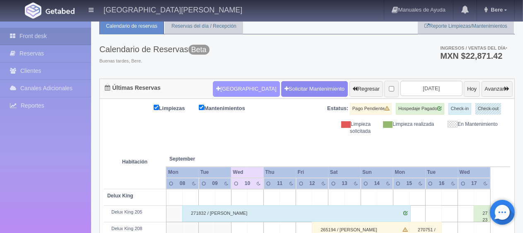
click at [218, 85] on button "Nueva Reserva" at bounding box center [246, 89] width 67 height 16
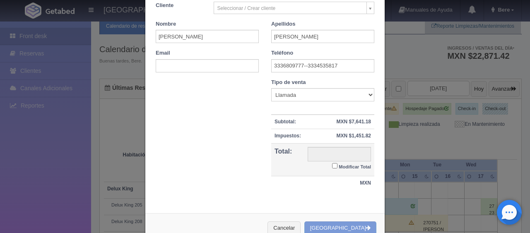
scroll to position [97, 0]
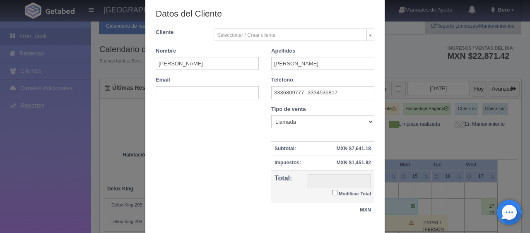
checkbox input "false"
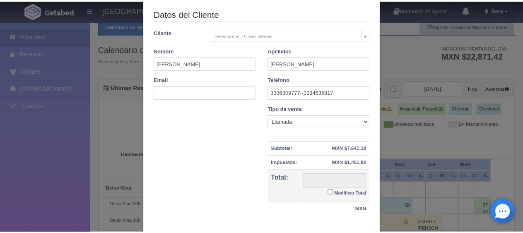
scroll to position [14, 0]
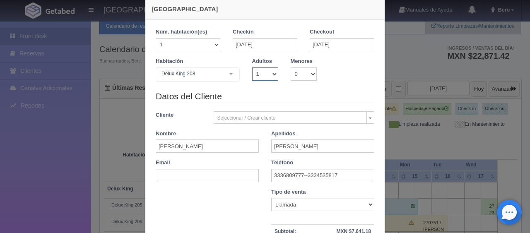
click at [259, 70] on select "1 2 3 4 5 6 7 8 9 10" at bounding box center [265, 73] width 26 height 13
select select "2"
click at [252, 67] on select "1 2 3 4 5 6 7 8 9 10" at bounding box center [265, 73] width 26 height 13
checkbox input "false"
click at [262, 80] on select "1 2 3 4 5 6 7 8 9 10" at bounding box center [265, 73] width 26 height 13
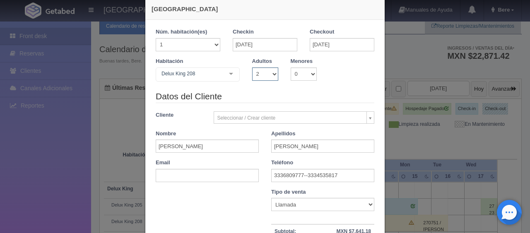
select select "1"
click at [252, 67] on select "1 2 3 4 5 6 7 8 9 10" at bounding box center [265, 73] width 26 height 13
checkbox input "false"
drag, startPoint x: 270, startPoint y: 175, endPoint x: 341, endPoint y: 175, distance: 70.7
click at [341, 175] on input "3336809777--3334535817" at bounding box center [322, 175] width 103 height 13
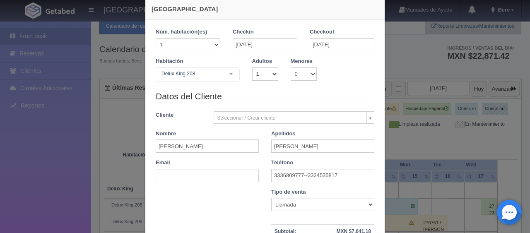
click at [93, 161] on div "Nueva Reserva 1 Núm. habitación(es) 1 2 3 4 5 6 7 8 9 10 11 12 13 14 15 16 17 1…" at bounding box center [265, 116] width 530 height 233
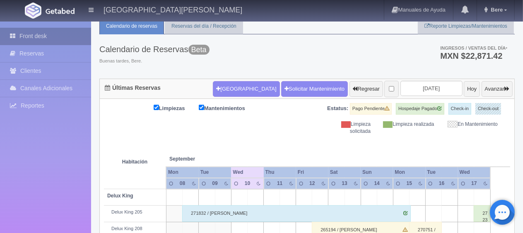
click at [64, 42] on link "Front desk" at bounding box center [45, 36] width 91 height 17
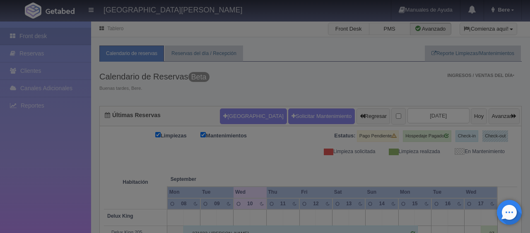
checkbox input "false"
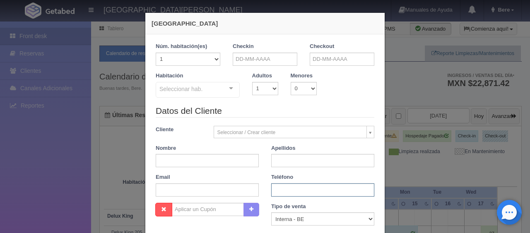
click at [324, 188] on input "text" at bounding box center [322, 189] width 103 height 13
paste input "3336809777--3334535817"
type input "3336809777--3334535817"
drag, startPoint x: 197, startPoint y: 161, endPoint x: 202, endPoint y: 163, distance: 4.8
click at [199, 162] on input "text" at bounding box center [207, 160] width 103 height 13
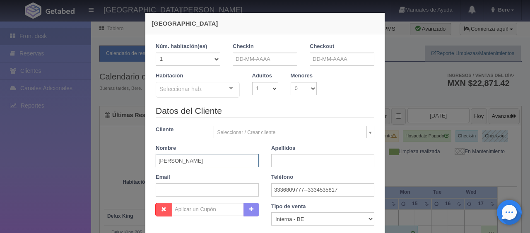
type input "[PERSON_NAME]"
drag, startPoint x: 279, startPoint y: 161, endPoint x: 278, endPoint y: 147, distance: 13.7
click at [280, 161] on input "text" at bounding box center [322, 160] width 103 height 13
type input "[PERSON_NAME]"
click at [271, 59] on input "text" at bounding box center [265, 59] width 65 height 13
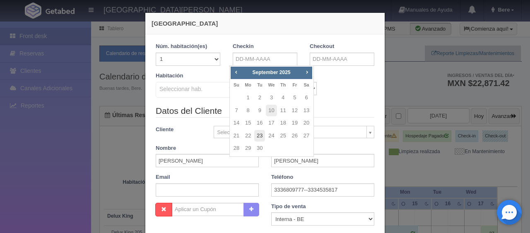
click at [260, 137] on link "23" at bounding box center [259, 136] width 11 height 12
type input "[DATE]"
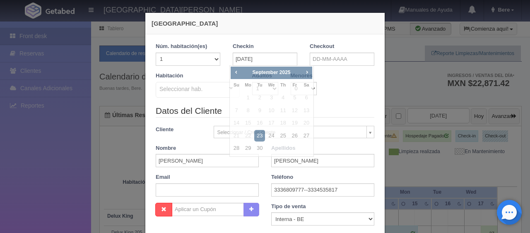
checkbox input "false"
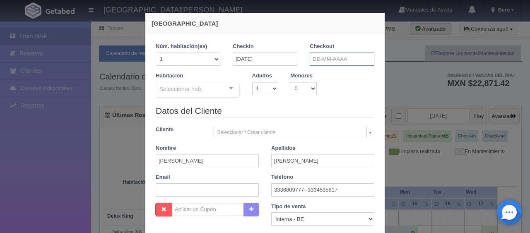
click at [320, 61] on input "text" at bounding box center [341, 59] width 65 height 13
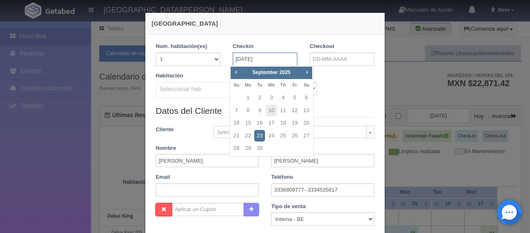
click at [246, 65] on input "[DATE]" at bounding box center [265, 59] width 65 height 13
click at [247, 138] on link "22" at bounding box center [247, 136] width 11 height 12
type input "[DATE]"
checkbox input "false"
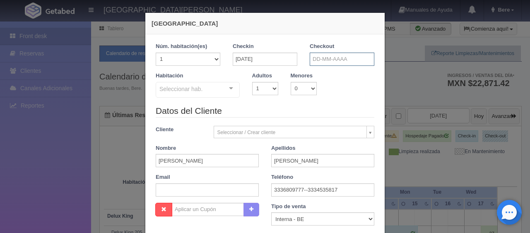
click at [316, 58] on input "text" at bounding box center [341, 59] width 65 height 13
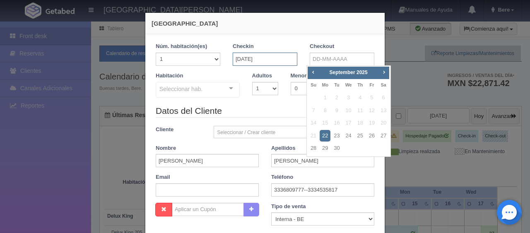
click at [266, 59] on input "[DATE]" at bounding box center [265, 59] width 65 height 13
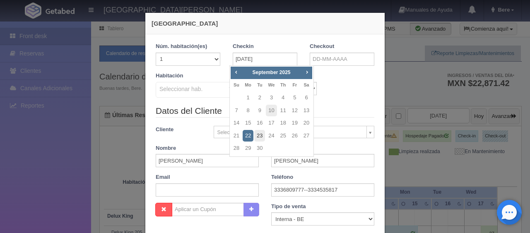
click at [259, 137] on link "23" at bounding box center [259, 136] width 11 height 12
type input "[DATE]"
checkbox input "false"
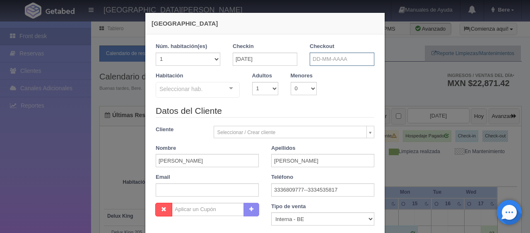
click at [329, 56] on input "text" at bounding box center [341, 59] width 65 height 13
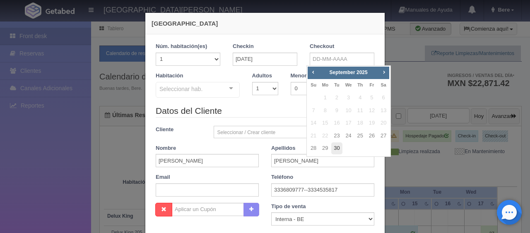
click at [338, 149] on link "30" at bounding box center [336, 148] width 11 height 12
type input "[DATE]"
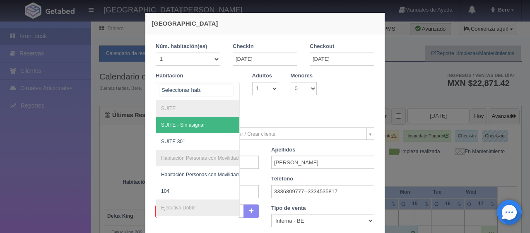
click at [227, 90] on div at bounding box center [231, 88] width 17 height 12
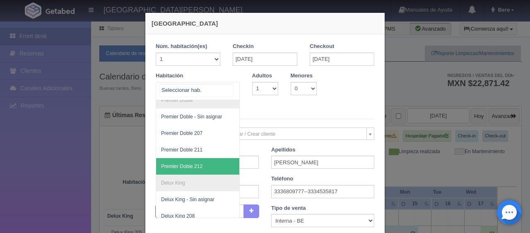
scroll to position [319, 0]
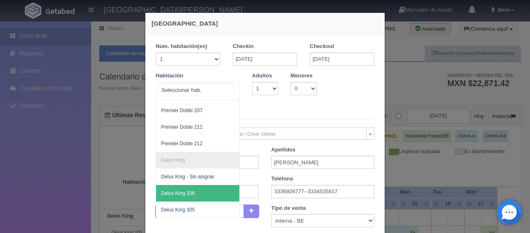
click at [196, 187] on span "Delux King 208" at bounding box center [225, 193] width 139 height 17
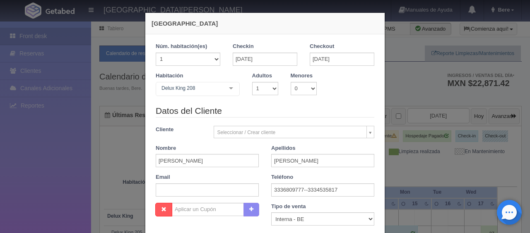
checkbox input "false"
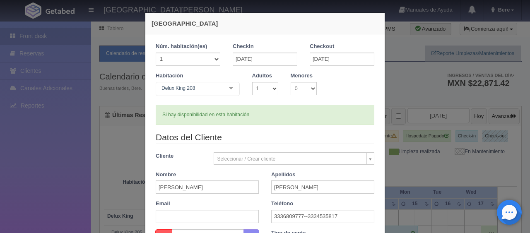
type input "9093.00"
checkbox input "false"
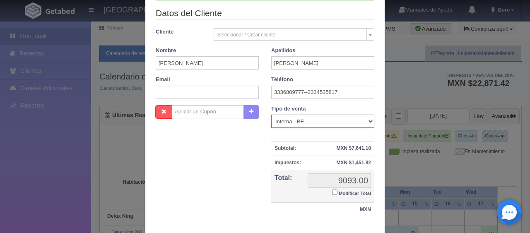
click at [293, 127] on select "Correo Electronico Interna - BE Llamada OTA Externa Otro WALK IN" at bounding box center [322, 121] width 103 height 13
select select "phone"
click at [271, 115] on select "Correo Electronico Interna - BE Llamada OTA Externa Otro WALK IN" at bounding box center [322, 121] width 103 height 13
click at [332, 190] on input "Modificar Total" at bounding box center [334, 191] width 5 height 5
checkbox input "true"
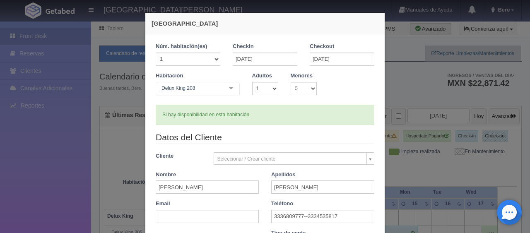
scroll to position [144, 0]
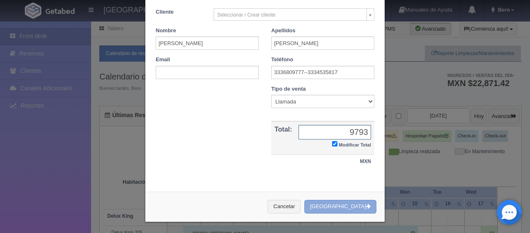
type input "9793"
click at [366, 205] on icon "button" at bounding box center [368, 206] width 5 height 5
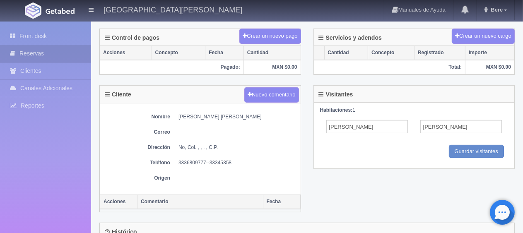
scroll to position [290, 0]
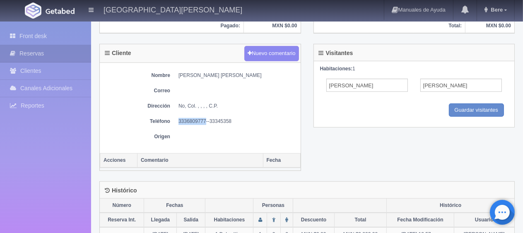
drag, startPoint x: 205, startPoint y: 118, endPoint x: 174, endPoint y: 122, distance: 31.3
click at [174, 122] on dl "Teléfono 3336809777--33345358" at bounding box center [200, 121] width 192 height 7
copy dd "3336809777"
click at [239, 127] on div "Nombre [PERSON_NAME] [PERSON_NAME] Correo Dirección No, Col. , , , , C.P. Teléf…" at bounding box center [200, 108] width 201 height 90
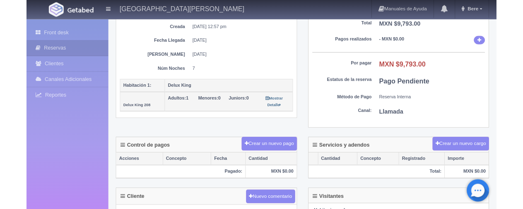
scroll to position [0, 0]
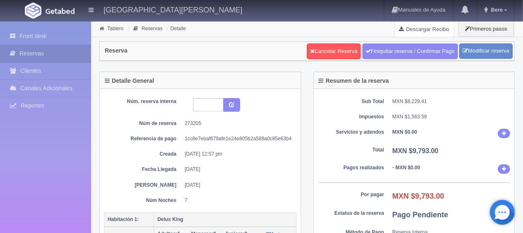
click at [410, 36] on link "Descargar Recibo" at bounding box center [423, 29] width 59 height 17
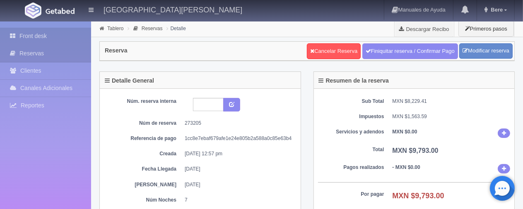
click at [31, 36] on link "Front desk" at bounding box center [45, 36] width 91 height 17
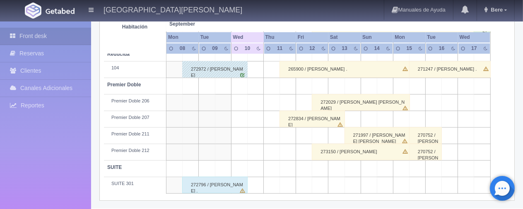
scroll to position [465, 0]
click at [224, 185] on div "272796 / Marco Antonio Yáñez Campos ." at bounding box center [214, 185] width 65 height 17
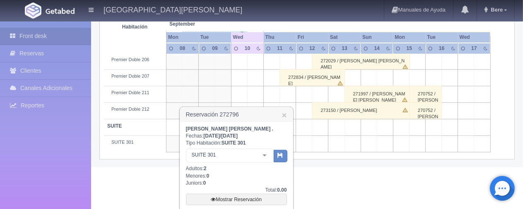
scroll to position [572, 0]
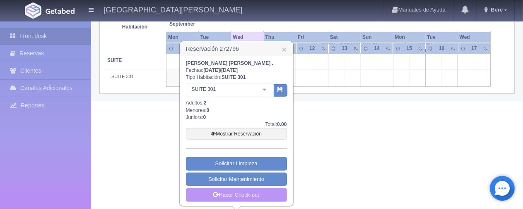
click at [226, 197] on link "Hacer Check-out" at bounding box center [236, 195] width 101 height 14
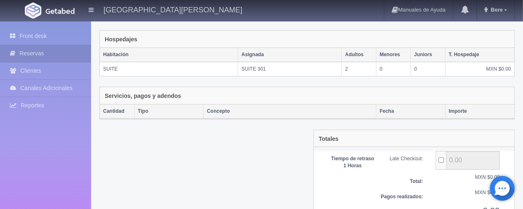
scroll to position [165, 0]
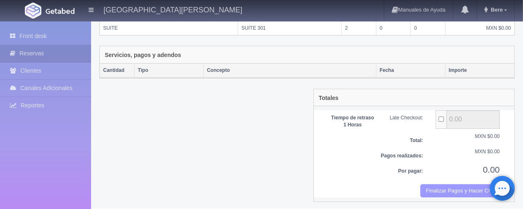
click at [466, 185] on button "Finalizar Pagos y Hacer Checkout" at bounding box center [459, 192] width 79 height 14
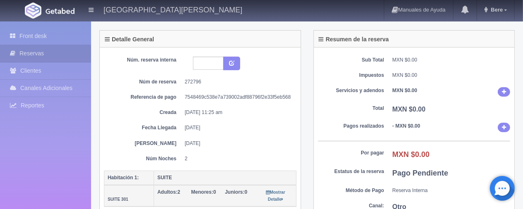
scroll to position [124, 0]
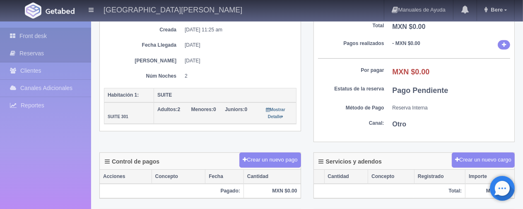
click at [31, 32] on link "Front desk" at bounding box center [45, 36] width 91 height 17
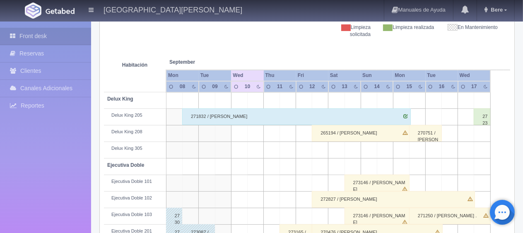
scroll to position [41, 0]
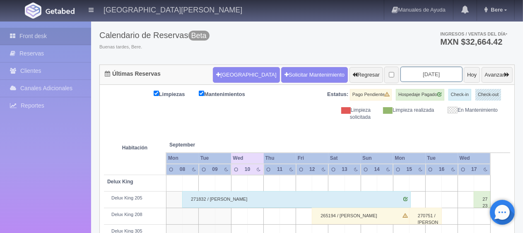
click at [406, 73] on input "2025-09-10" at bounding box center [431, 74] width 62 height 15
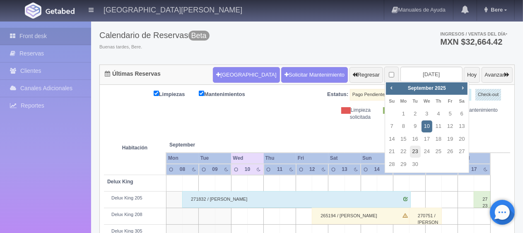
click at [414, 152] on link "23" at bounding box center [415, 152] width 11 height 12
type input "2025-09-23"
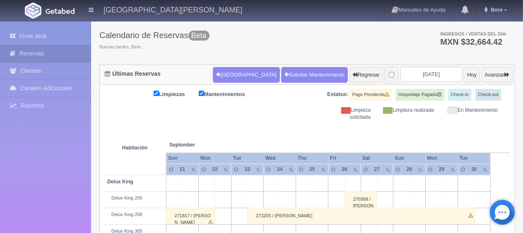
scroll to position [124, 0]
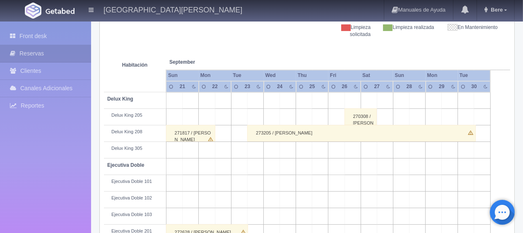
click at [283, 135] on div "273205 / Hector Ramírez Gonzales" at bounding box center [361, 133] width 228 height 17
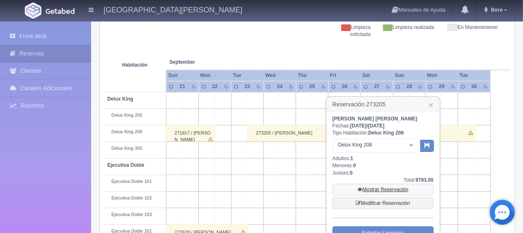
click at [374, 188] on link "Mostrar Reservación" at bounding box center [382, 190] width 101 height 12
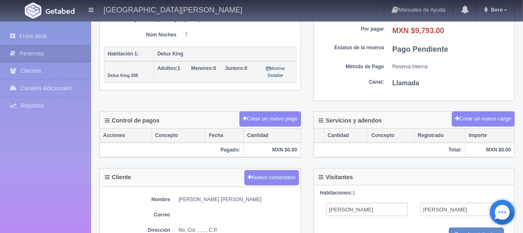
scroll to position [165, 0]
drag, startPoint x: 179, startPoint y: 196, endPoint x: 259, endPoint y: 197, distance: 80.3
click at [259, 197] on dd "[PERSON_NAME] [PERSON_NAME]" at bounding box center [237, 199] width 118 height 7
copy dd "[PERSON_NAME] [PERSON_NAME]"
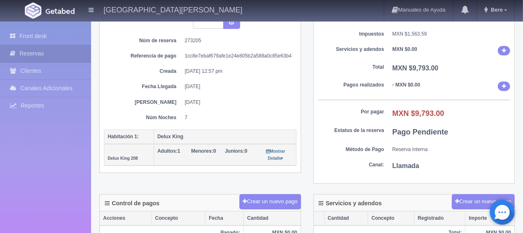
scroll to position [248, 0]
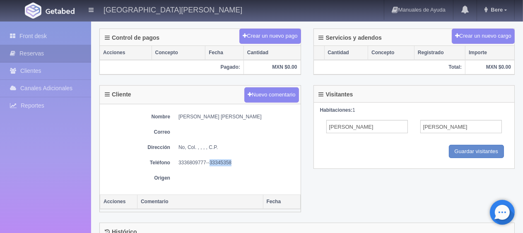
drag, startPoint x: 210, startPoint y: 159, endPoint x: 242, endPoint y: 161, distance: 32.3
click at [242, 161] on dd "3336809777--33345358" at bounding box center [237, 162] width 118 height 7
click at [192, 166] on div "Nombre [PERSON_NAME] [PERSON_NAME] Correo Dirección No, Col. , , , , C.P. Teléf…" at bounding box center [200, 149] width 201 height 90
drag, startPoint x: 179, startPoint y: 161, endPoint x: 208, endPoint y: 158, distance: 29.1
click at [208, 159] on dd "3336809777--33345358" at bounding box center [237, 162] width 118 height 7
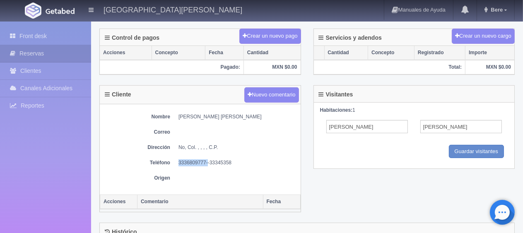
click at [206, 159] on dd "3336809777--33345358" at bounding box center [237, 162] width 118 height 7
drag, startPoint x: 206, startPoint y: 158, endPoint x: 188, endPoint y: 159, distance: 17.8
click at [188, 159] on dd "3336809777--33345358" at bounding box center [237, 162] width 118 height 7
click at [201, 170] on div "Nombre [PERSON_NAME] [PERSON_NAME] Correo Dirección No, Col. , , , , C.P. Teléf…" at bounding box center [200, 149] width 201 height 90
drag, startPoint x: 204, startPoint y: 160, endPoint x: 169, endPoint y: 159, distance: 34.3
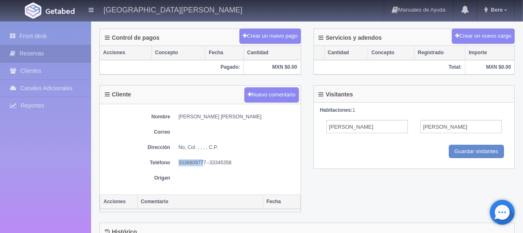
click at [169, 159] on dl "Teléfono 3336809777--33345358" at bounding box center [200, 162] width 192 height 7
copy dl "Teléfono [PHONE_NUMBER]"
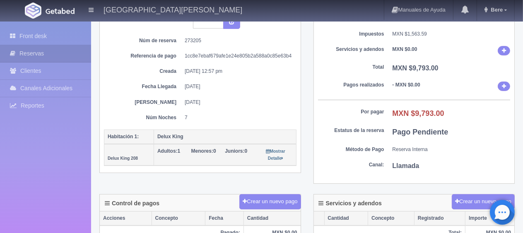
click at [244, 114] on dd "7" at bounding box center [237, 117] width 105 height 7
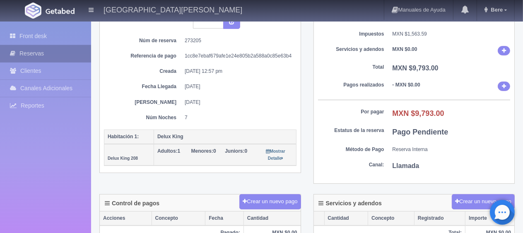
click at [38, 46] on link "Reservas" at bounding box center [45, 53] width 91 height 17
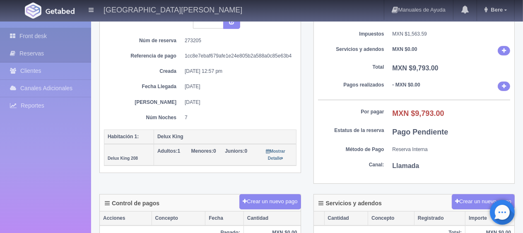
click at [44, 41] on link "Front desk" at bounding box center [45, 36] width 91 height 17
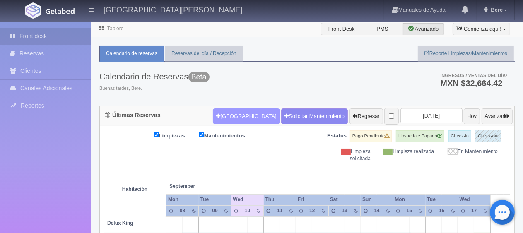
click at [213, 118] on button "[GEOGRAPHIC_DATA]" at bounding box center [246, 116] width 67 height 16
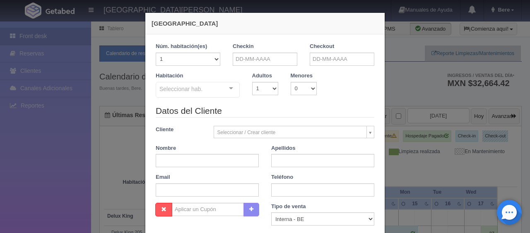
checkbox input "false"
click at [251, 57] on input "text" at bounding box center [265, 59] width 65 height 13
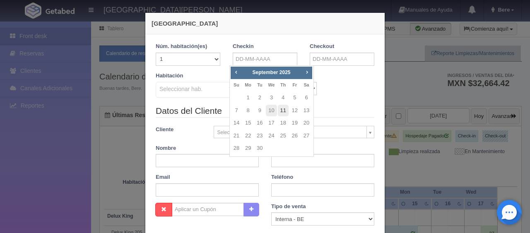
click at [282, 107] on link "11" at bounding box center [283, 111] width 11 height 12
type input "[DATE]"
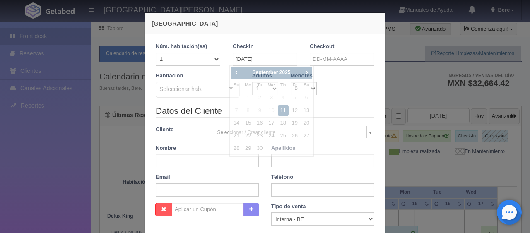
checkbox input "false"
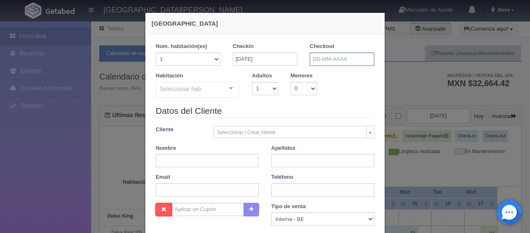
click at [328, 61] on input "text" at bounding box center [341, 59] width 65 height 13
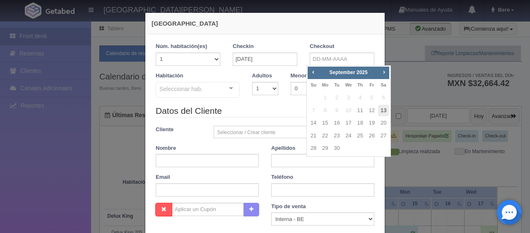
click at [387, 112] on link "13" at bounding box center [383, 111] width 11 height 12
type input "[DATE]"
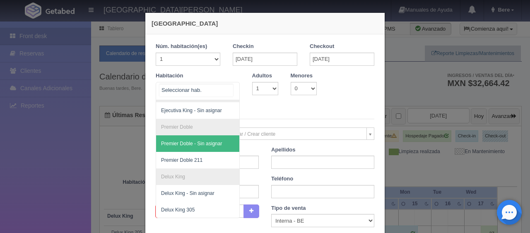
scroll to position [170, 0]
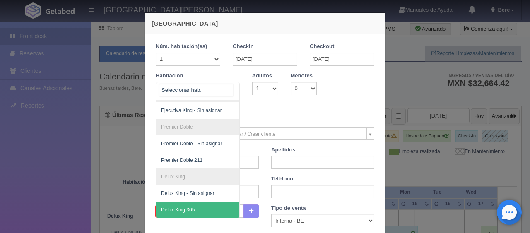
click at [197, 207] on span "Delux King 305" at bounding box center [225, 209] width 139 height 17
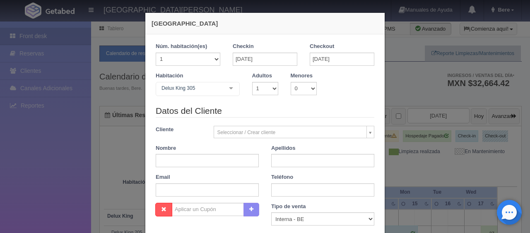
checkbox input "false"
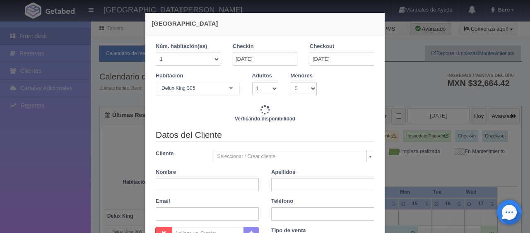
type input "2598.00"
checkbox input "false"
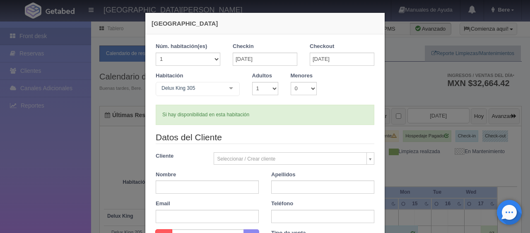
scroll to position [41, 0]
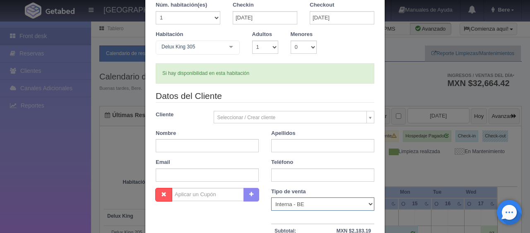
click at [313, 206] on select "Correo Electronico Interna - BE Llamada OTA Externa Otro WALK IN" at bounding box center [322, 203] width 103 height 13
select select "phone"
click at [271, 197] on select "Correo Electronico Interna - BE Llamada OTA Externa Otro WALK IN" at bounding box center [322, 203] width 103 height 13
drag, startPoint x: 192, startPoint y: 139, endPoint x: 192, endPoint y: 145, distance: 6.6
click at [192, 141] on input "text" at bounding box center [207, 145] width 103 height 13
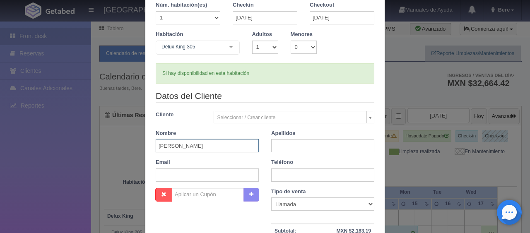
type input "Sagrario"
click at [292, 144] on input "text" at bounding box center [322, 145] width 103 height 13
type input "Gonzalez"
click at [298, 176] on input "text" at bounding box center [322, 174] width 103 height 13
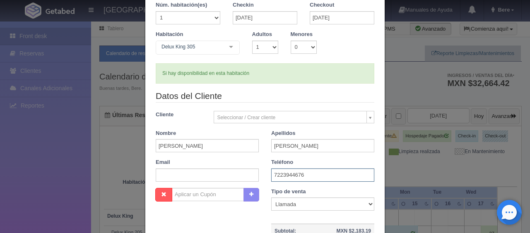
scroll to position [83, 0]
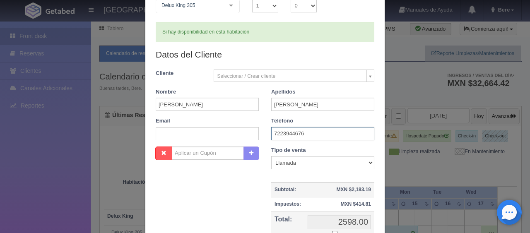
type input "7223944676"
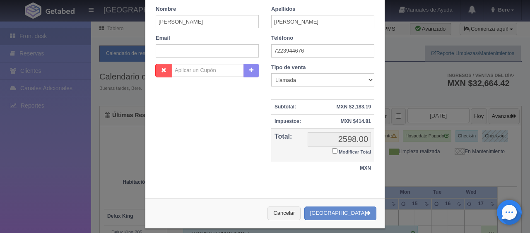
click at [332, 151] on input "Modificar Total" at bounding box center [334, 150] width 5 height 5
checkbox input "true"
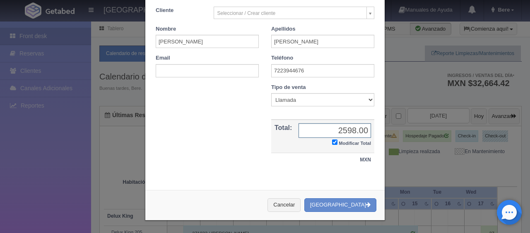
scroll to position [144, 0]
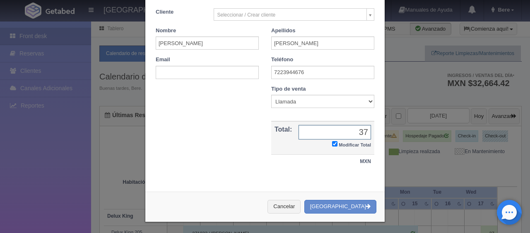
type input "3"
type input "2798"
click at [357, 204] on button "Crear Reserva" at bounding box center [340, 207] width 72 height 14
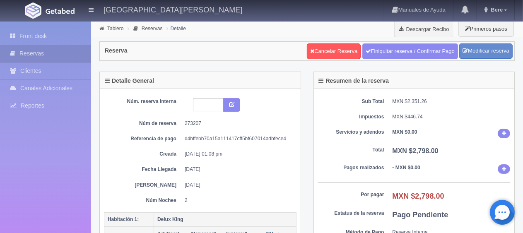
click at [298, 85] on div "Detalle General" at bounding box center [200, 80] width 201 height 17
click at [300, 89] on div "Núm. reserva interna Núm de reserva 273207 Referencia de pago d4bffebb70a15a111…" at bounding box center [200, 172] width 201 height 167
click at [302, 94] on div "Detalle General Núm. reserva interna Núm de reserva 273207 Referencia de pago d…" at bounding box center [200, 169] width 214 height 195
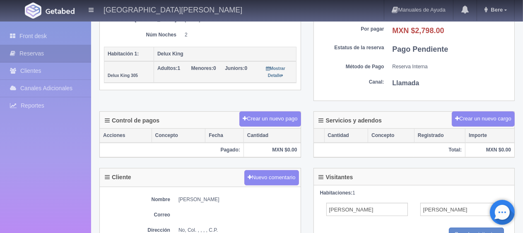
scroll to position [248, 0]
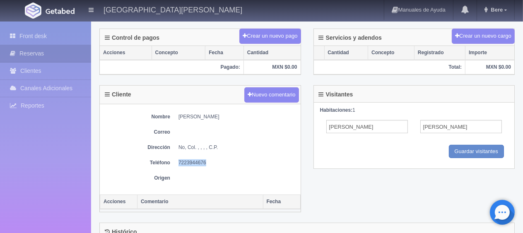
drag, startPoint x: 177, startPoint y: 161, endPoint x: 228, endPoint y: 163, distance: 50.9
click at [228, 163] on dl "Teléfono [PHONE_NUMBER]" at bounding box center [200, 162] width 192 height 7
copy dd "7223944676"
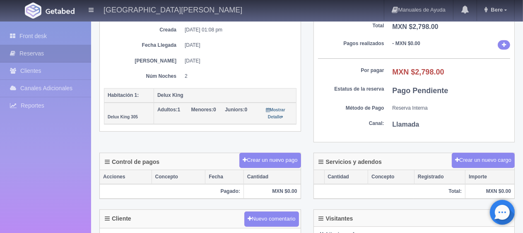
scroll to position [0, 0]
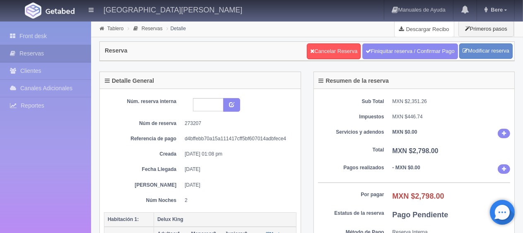
click at [424, 27] on link "Descargar Recibo" at bounding box center [423, 29] width 59 height 17
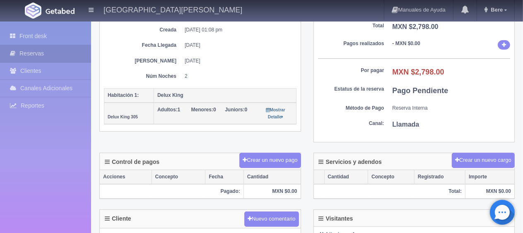
scroll to position [207, 0]
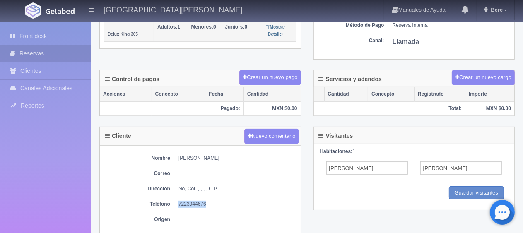
drag, startPoint x: 177, startPoint y: 159, endPoint x: 233, endPoint y: 159, distance: 56.3
click at [233, 159] on dl "Nombre [PERSON_NAME]" at bounding box center [200, 158] width 192 height 7
copy dd "[PERSON_NAME]"
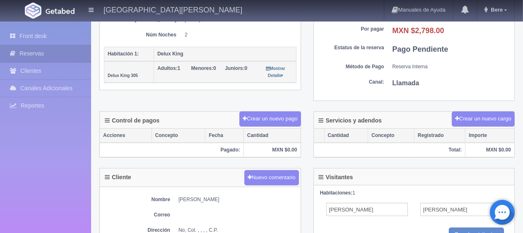
scroll to position [290, 0]
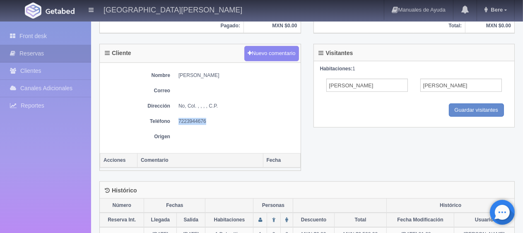
drag, startPoint x: 175, startPoint y: 114, endPoint x: 225, endPoint y: 123, distance: 50.9
click at [225, 123] on div "Nombre [PERSON_NAME] Correo Dirección No, Col. , , , , C.P. Teléfono [PHONE_NUM…" at bounding box center [200, 108] width 201 height 90
copy dd "7223944676"
click at [227, 140] on div "Nombre [PERSON_NAME] Correo Dirección No, Col. , , , , C.P. Teléfono [PHONE_NUM…" at bounding box center [200, 108] width 201 height 90
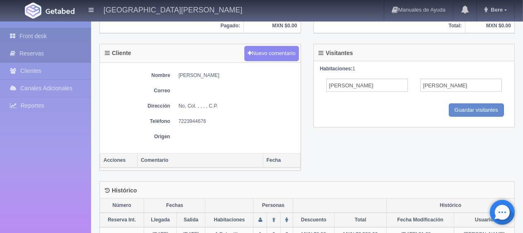
click at [44, 36] on link "Front desk" at bounding box center [45, 36] width 91 height 17
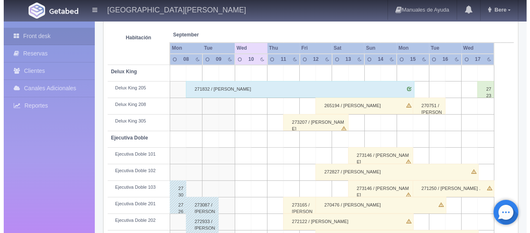
scroll to position [27, 0]
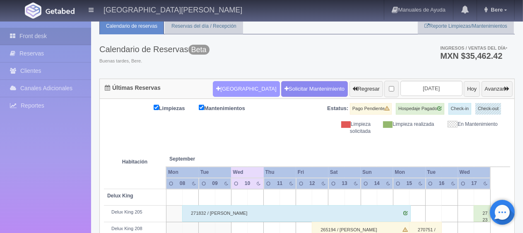
click at [237, 89] on button "Nueva Reserva" at bounding box center [246, 89] width 67 height 16
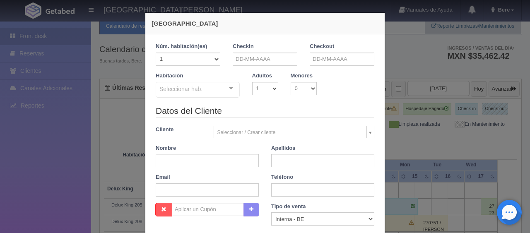
checkbox input "false"
click at [252, 60] on input "text" at bounding box center [265, 59] width 65 height 13
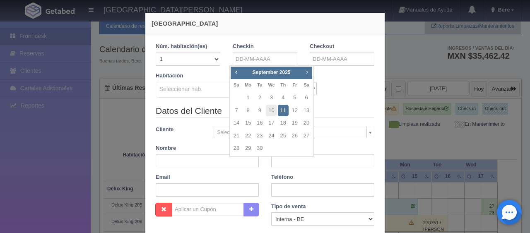
click at [303, 71] on span "Next" at bounding box center [306, 72] width 7 height 7
click at [235, 110] on link "5" at bounding box center [236, 111] width 11 height 12
type input "05-10-2025"
checkbox input "false"
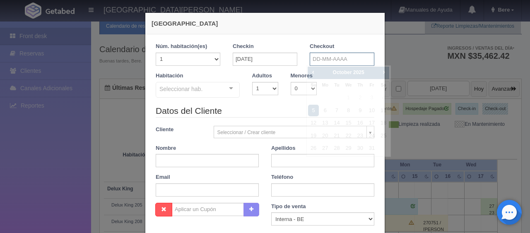
click at [328, 54] on input "text" at bounding box center [341, 59] width 65 height 13
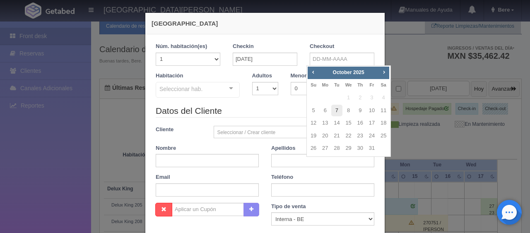
click at [336, 108] on link "7" at bounding box center [336, 111] width 11 height 12
type input "07-10-2025"
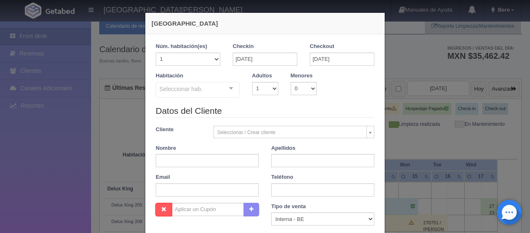
checkbox input "false"
click at [218, 160] on input "text" at bounding box center [207, 160] width 103 height 13
paste input "David Bautista"
drag, startPoint x: 170, startPoint y: 160, endPoint x: 200, endPoint y: 161, distance: 29.8
click at [200, 161] on input "David Bautista" at bounding box center [207, 160] width 103 height 13
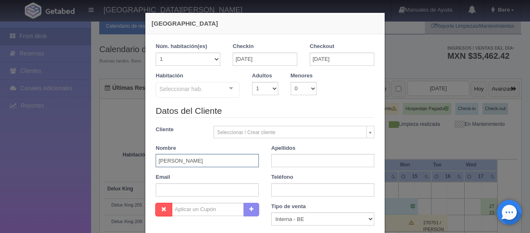
type input "David Bautista"
click at [279, 160] on input "text" at bounding box center [322, 160] width 103 height 13
paste input "Bautista"
type input "Bautista"
click at [230, 158] on input "David Bautista" at bounding box center [207, 160] width 103 height 13
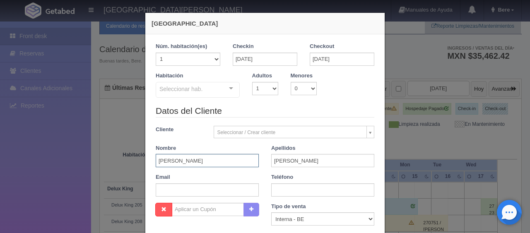
click at [230, 158] on input "David Bautista" at bounding box center [207, 160] width 103 height 13
type input "David"
click at [279, 222] on select "Correo Electronico Interna - BE Llamada OTA Externa Otro WALK IN" at bounding box center [322, 218] width 103 height 13
select select "extota"
click at [271, 212] on select "Correo Electronico Interna - BE Llamada OTA Externa Otro WALK IN" at bounding box center [322, 218] width 103 height 13
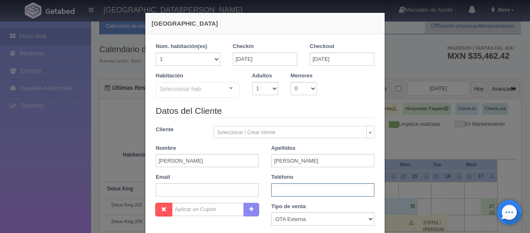
click at [278, 189] on input "text" at bounding box center [322, 189] width 103 height 13
paste input "1 8057293897"
type input "1 8057293897"
click at [201, 192] on input "text" at bounding box center [207, 189] width 103 height 13
paste input "qt71q893le@m.expediapartnercentral.com"
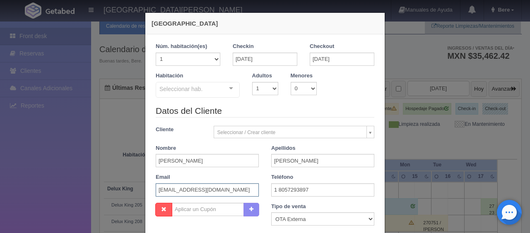
scroll to position [0, 4]
type input "qt71q893le@m.expediapartnercentral.com"
click at [263, 92] on select "1 2 3 4 5 6 7 8 9 10" at bounding box center [265, 88] width 26 height 13
select select "2"
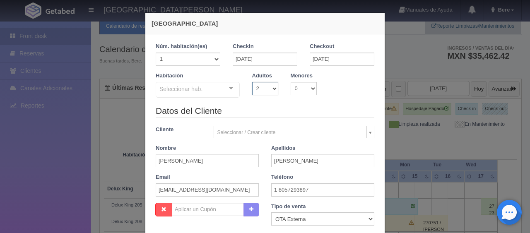
click at [252, 82] on select "1 2 3 4 5 6 7 8 9 10" at bounding box center [265, 88] width 26 height 13
click at [223, 83] on div at bounding box center [231, 88] width 17 height 12
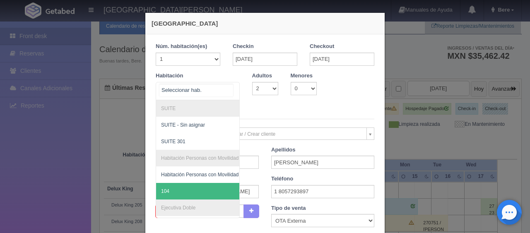
click at [179, 193] on span "104" at bounding box center [225, 191] width 139 height 17
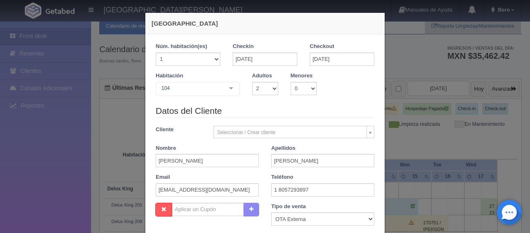
checkbox input "false"
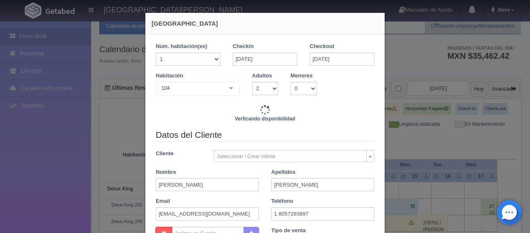
type input "3098.00"
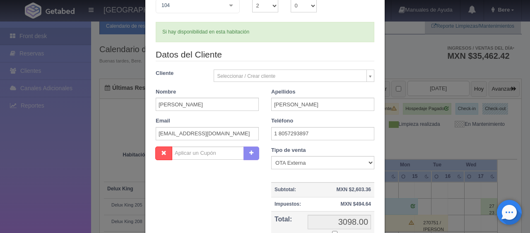
scroll to position [124, 0]
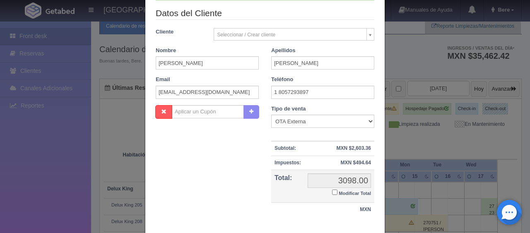
drag, startPoint x: 330, startPoint y: 192, endPoint x: 340, endPoint y: 194, distance: 10.3
click at [333, 192] on input "Modificar Total" at bounding box center [334, 191] width 5 height 5
checkbox input "true"
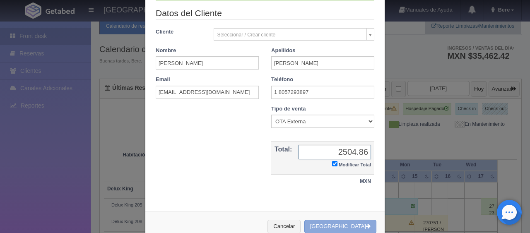
type input "2504.86"
click at [360, 223] on button "[GEOGRAPHIC_DATA]" at bounding box center [340, 227] width 72 height 14
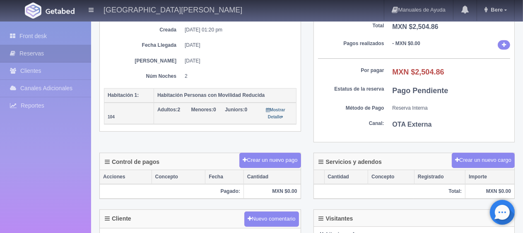
scroll to position [248, 0]
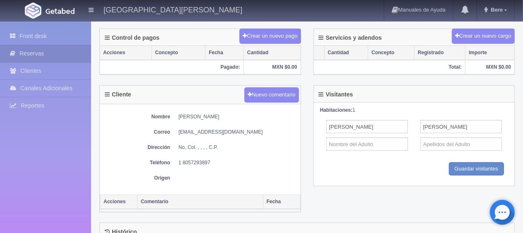
drag, startPoint x: 171, startPoint y: 116, endPoint x: 219, endPoint y: 113, distance: 48.5
click at [219, 113] on dl "Nombre [PERSON_NAME]" at bounding box center [200, 116] width 192 height 7
copy dd "[PERSON_NAME]"
drag, startPoint x: 175, startPoint y: 160, endPoint x: 215, endPoint y: 161, distance: 40.6
click at [215, 161] on dl "Teléfono [PHONE_NUMBER]" at bounding box center [200, 162] width 192 height 7
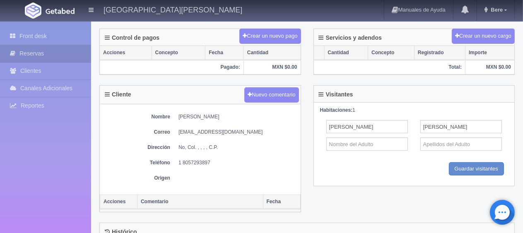
copy dd "1 8057293897"
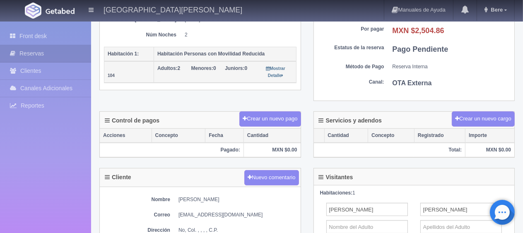
scroll to position [83, 0]
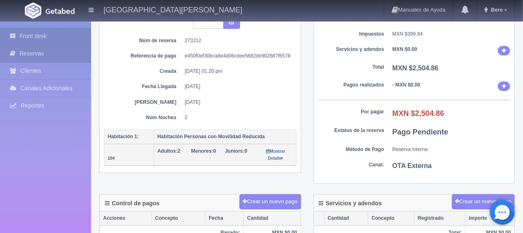
click at [72, 37] on link "Front desk" at bounding box center [45, 36] width 91 height 17
